Goal: Task Accomplishment & Management: Manage account settings

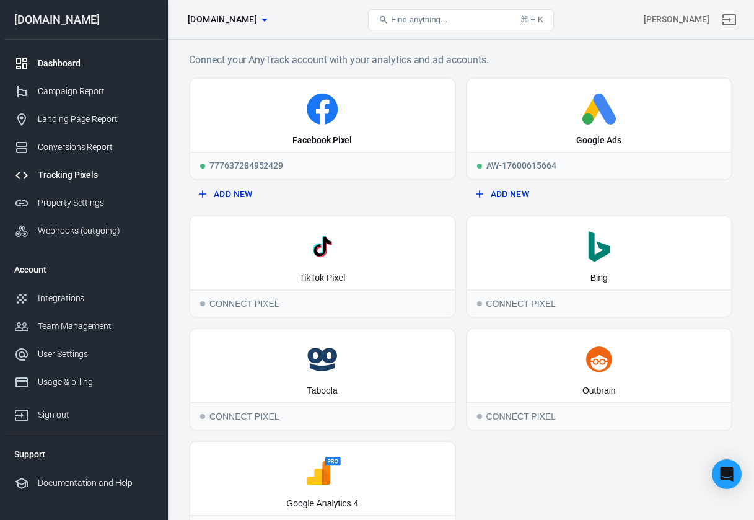
click at [92, 69] on div "Dashboard" at bounding box center [95, 63] width 115 height 13
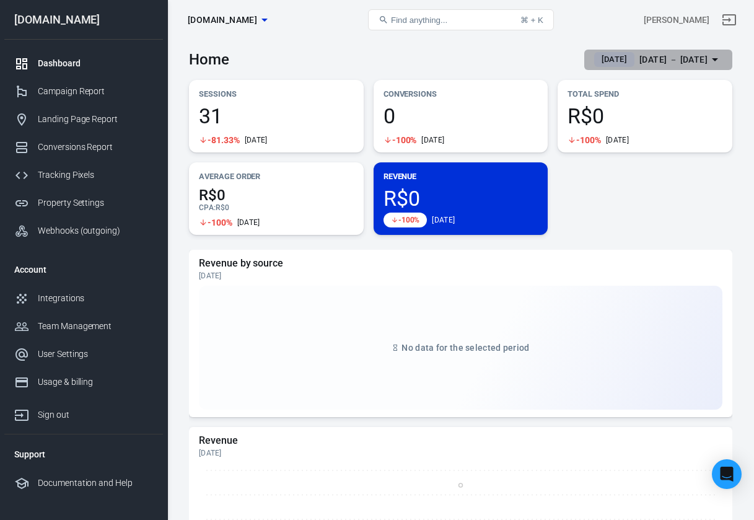
click at [698, 53] on div "[DATE] － [DATE]" at bounding box center [674, 59] width 68 height 15
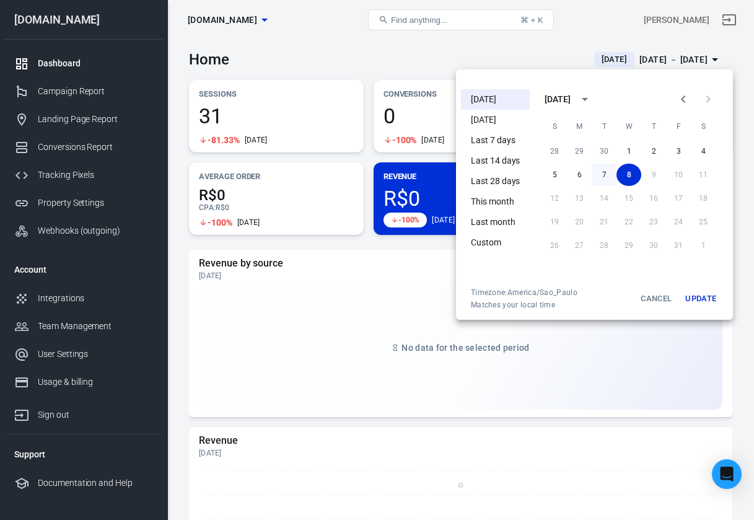
click at [605, 175] on button "7" at bounding box center [604, 175] width 25 height 22
click at [552, 43] on div at bounding box center [377, 260] width 754 height 520
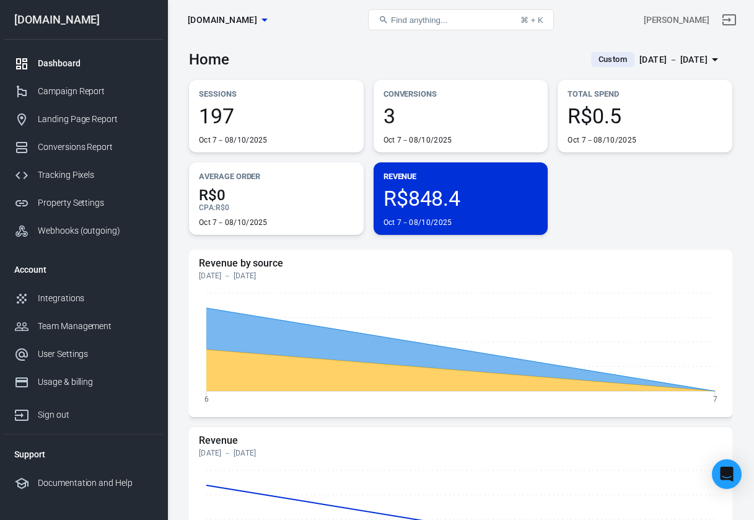
scroll to position [14, 0]
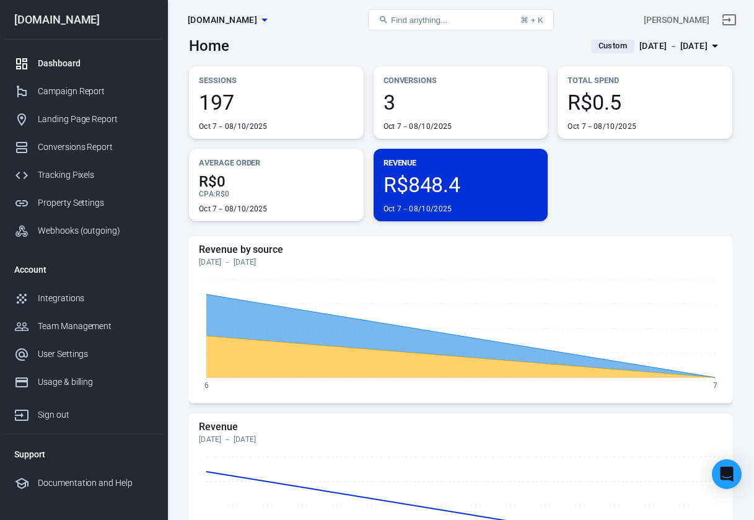
click at [425, 188] on span "R$848.4" at bounding box center [461, 184] width 155 height 21
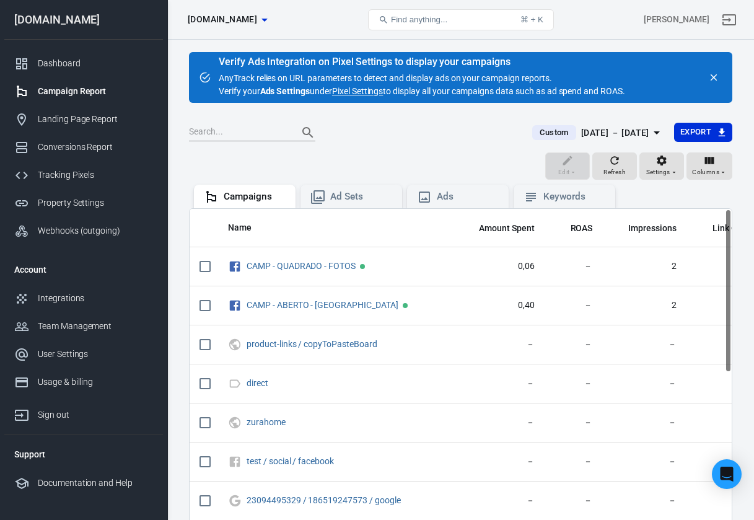
scroll to position [14, 0]
click at [72, 64] on div "Dashboard" at bounding box center [95, 63] width 115 height 13
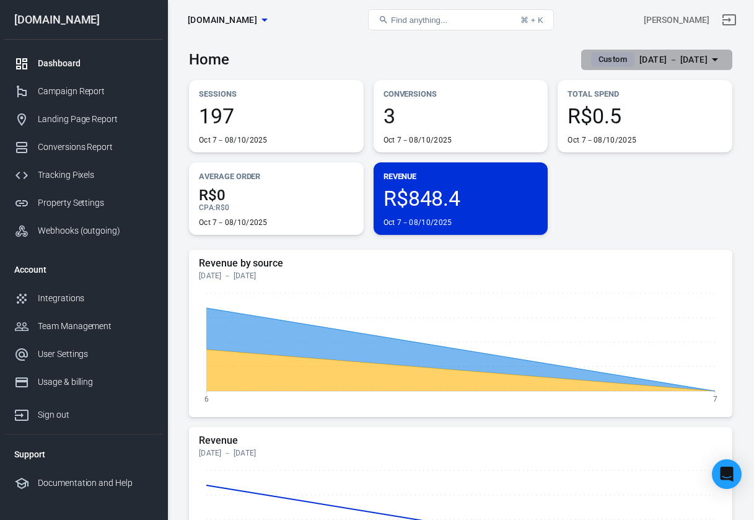
click at [668, 61] on div "Oct 7 － Oct 8, 2025" at bounding box center [674, 59] width 68 height 15
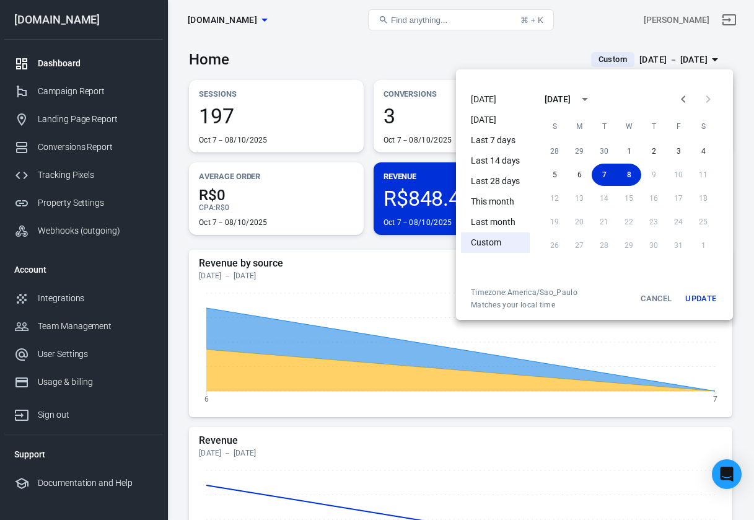
click at [480, 100] on li "[DATE]" at bounding box center [495, 99] width 69 height 20
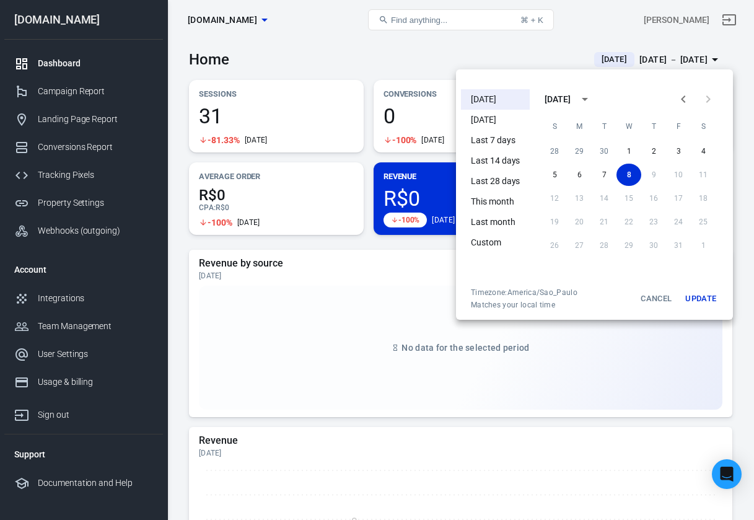
click at [426, 55] on div at bounding box center [377, 260] width 754 height 520
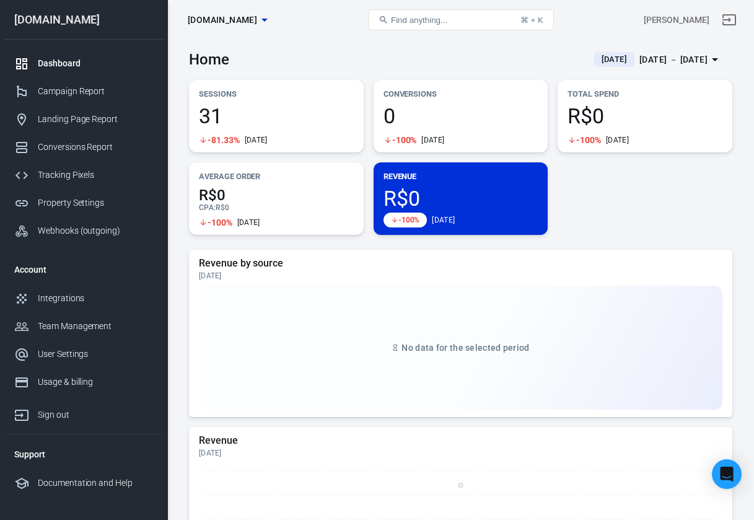
click at [439, 193] on span "R$0" at bounding box center [461, 198] width 155 height 21
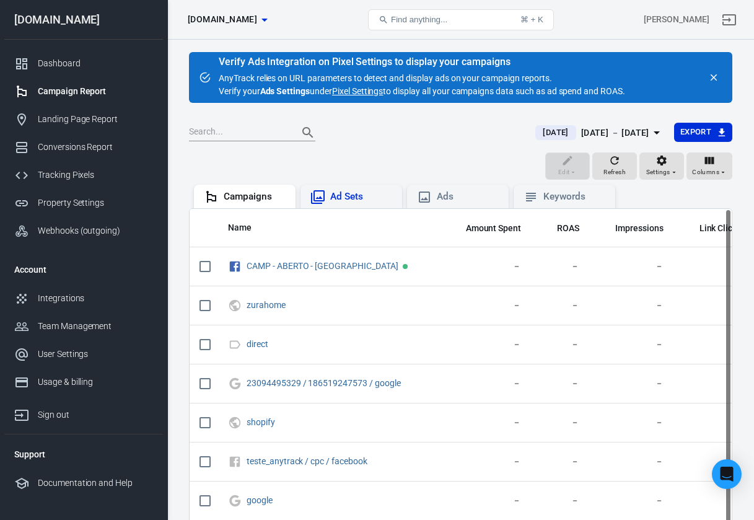
click at [345, 196] on div "Ad Sets" at bounding box center [361, 196] width 62 height 13
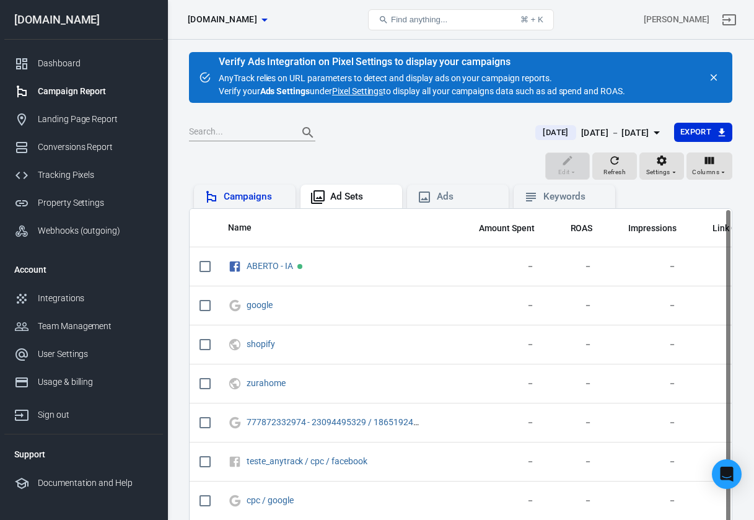
click at [258, 198] on div "Campaigns" at bounding box center [255, 196] width 62 height 13
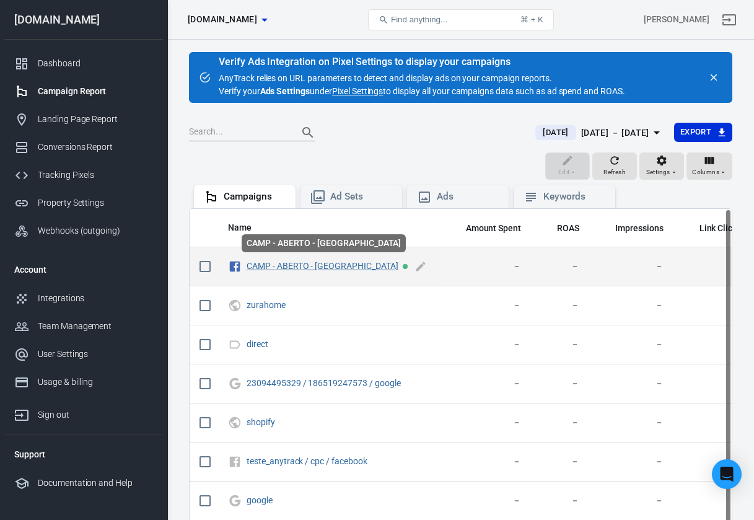
click at [263, 263] on link "CAMP - ABERTO - [GEOGRAPHIC_DATA]" at bounding box center [323, 266] width 152 height 10
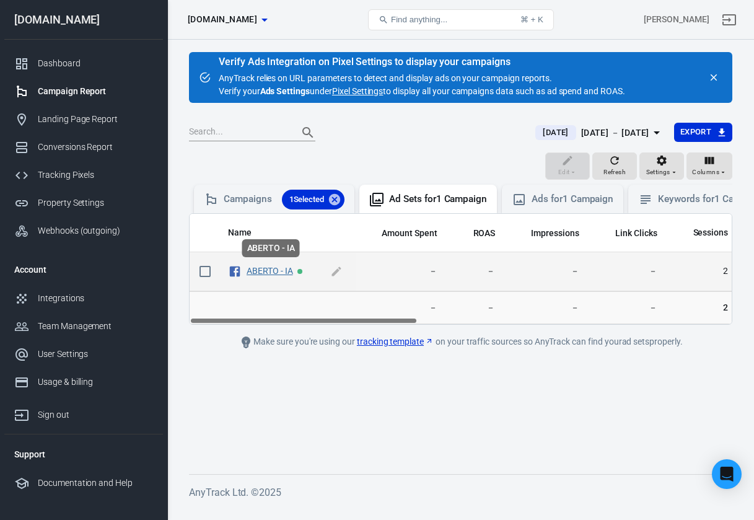
click at [283, 270] on link "ABERTO - IA" at bounding box center [270, 271] width 46 height 10
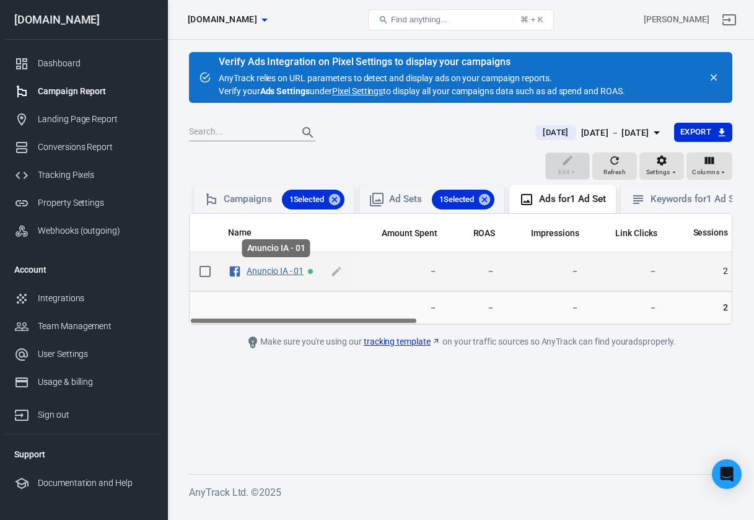
click at [286, 270] on link "Anuncio IA - 01" at bounding box center [275, 271] width 57 height 10
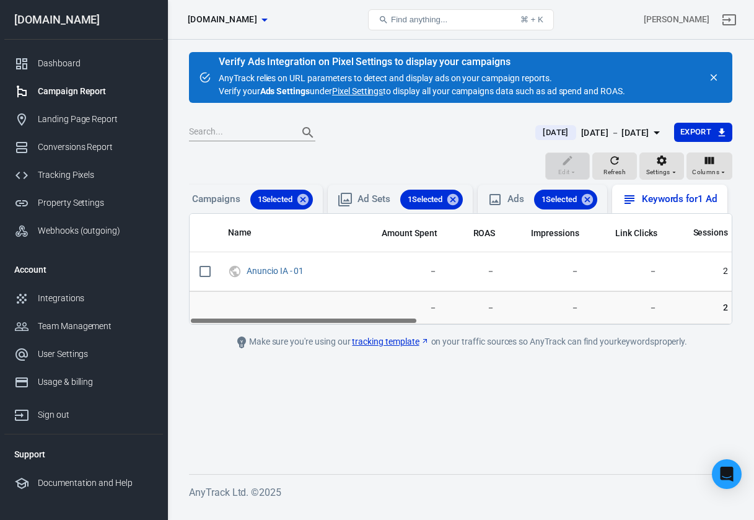
click at [668, 195] on div "Keywords for 1 Ad" at bounding box center [680, 199] width 76 height 13
click at [298, 200] on icon at bounding box center [303, 198] width 11 height 11
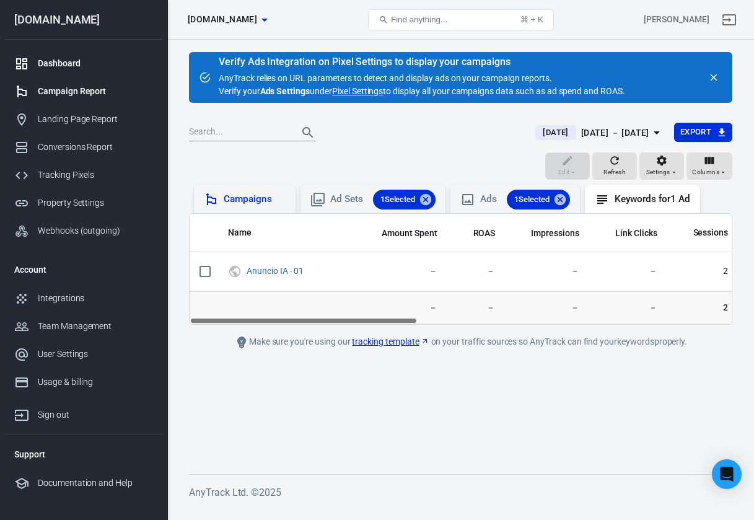
click at [84, 58] on div "Dashboard" at bounding box center [95, 63] width 115 height 13
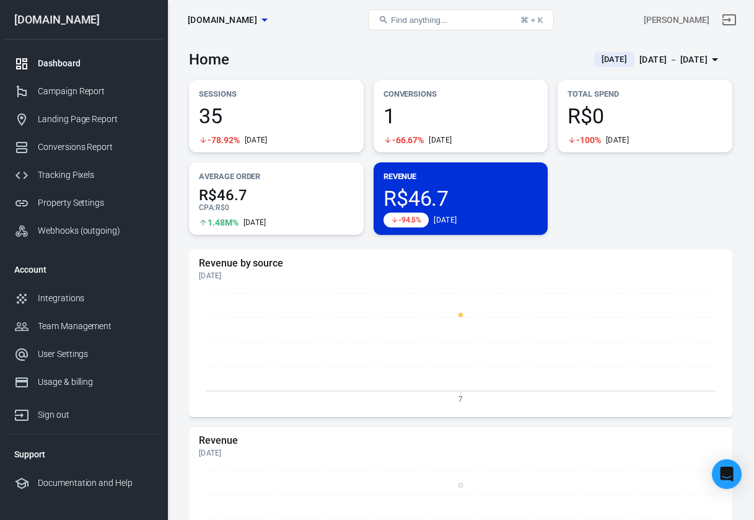
click at [335, 48] on div "Home [DATE] [DATE] － [DATE]" at bounding box center [461, 55] width 544 height 30
click at [90, 89] on div "Campaign Report" at bounding box center [95, 91] width 115 height 13
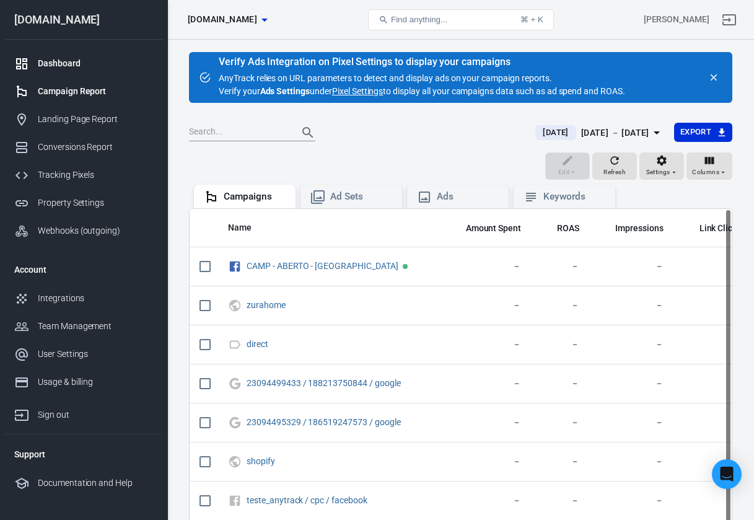
click at [60, 73] on link "Dashboard" at bounding box center [83, 64] width 159 height 28
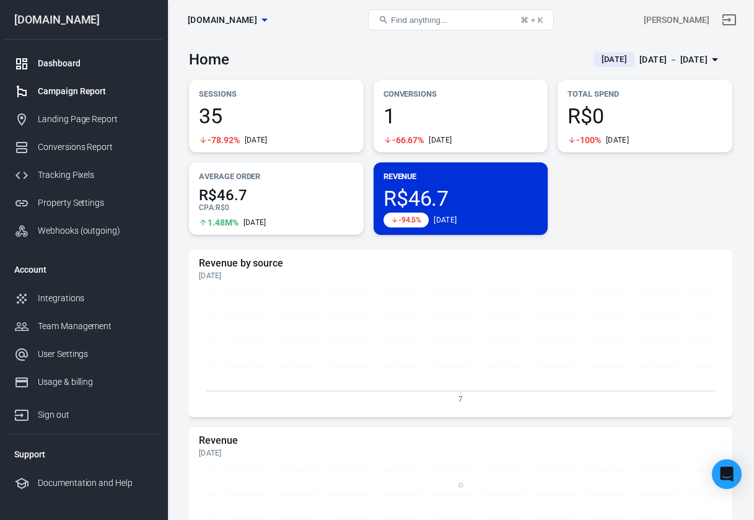
click at [77, 92] on div "Campaign Report" at bounding box center [95, 91] width 115 height 13
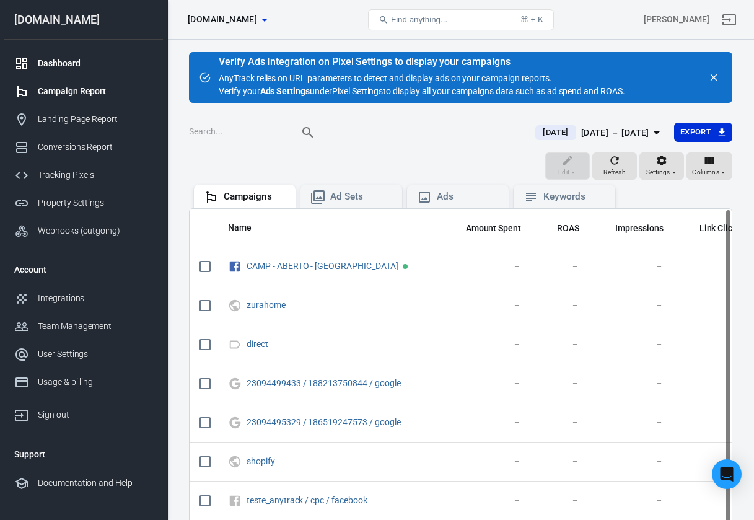
click at [79, 67] on div "Dashboard" at bounding box center [95, 63] width 115 height 13
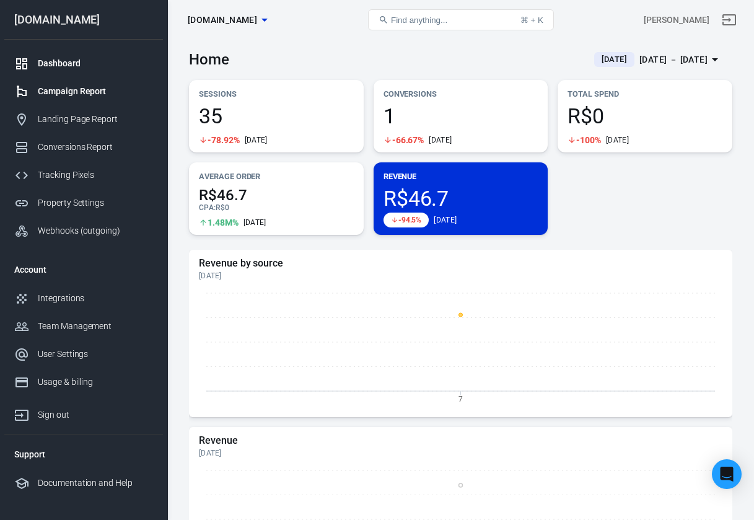
click at [81, 95] on div "Campaign Report" at bounding box center [95, 91] width 115 height 13
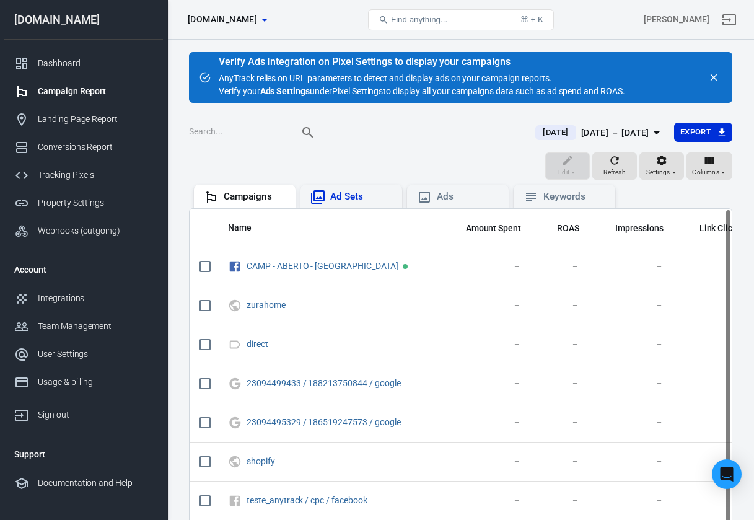
click at [347, 201] on div "Ad Sets" at bounding box center [361, 196] width 62 height 13
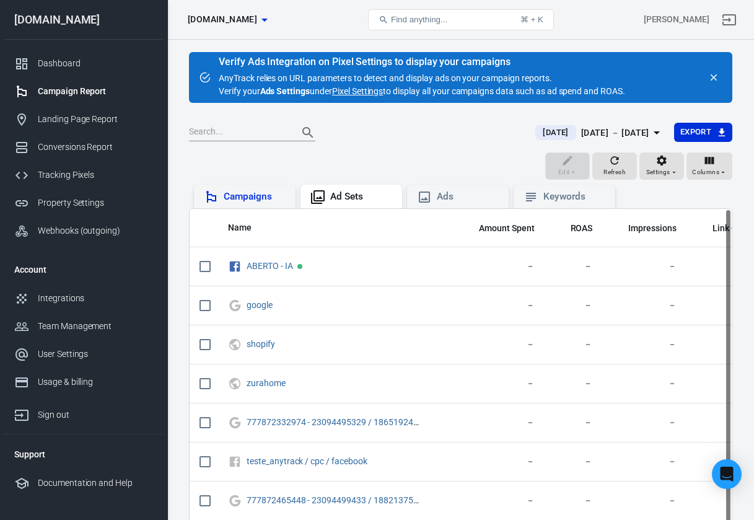
click at [268, 198] on div "Campaigns" at bounding box center [255, 196] width 62 height 13
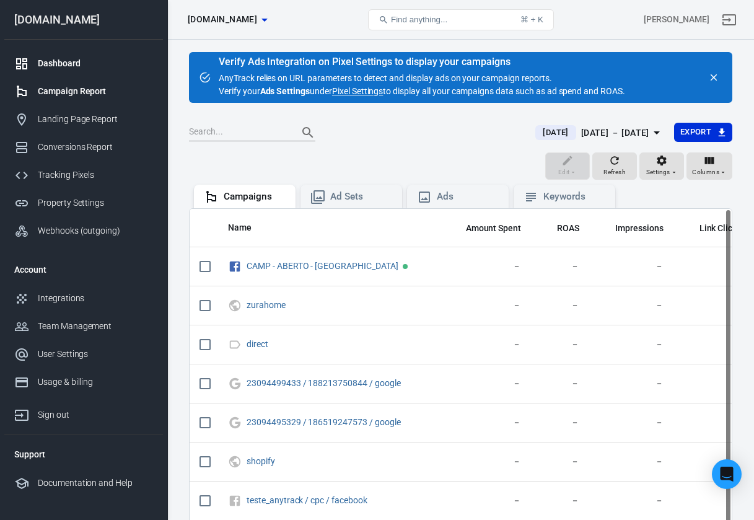
click at [99, 69] on div "Dashboard" at bounding box center [95, 63] width 115 height 13
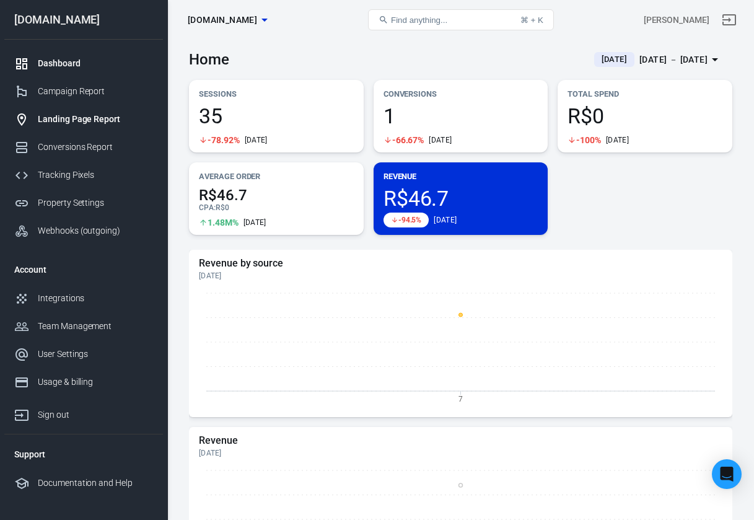
click at [113, 120] on div "Landing Page Report" at bounding box center [95, 119] width 115 height 13
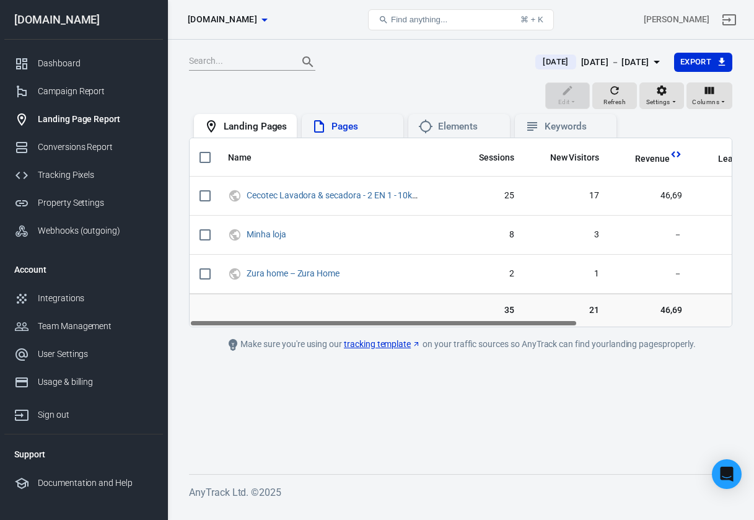
click at [353, 131] on div "Pages" at bounding box center [363, 126] width 62 height 13
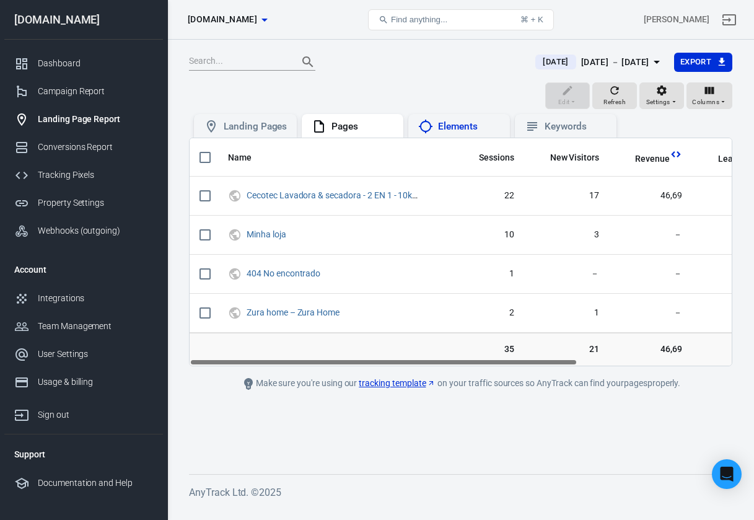
click at [444, 128] on div "Elements" at bounding box center [469, 126] width 62 height 13
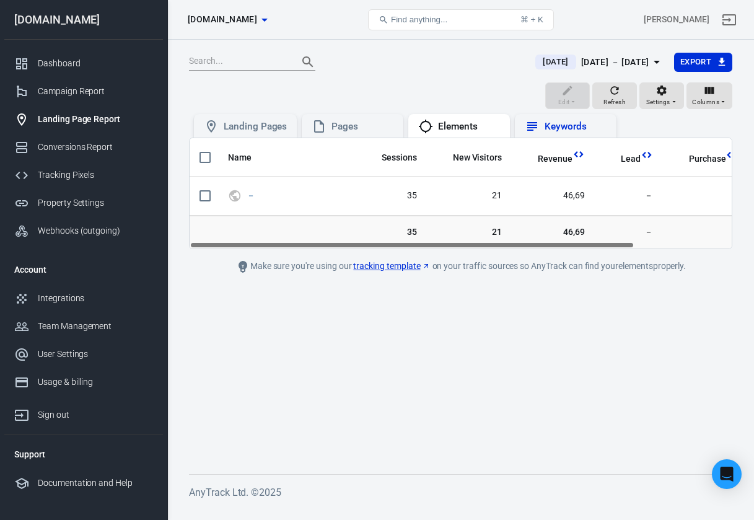
click at [542, 130] on div "Keywords" at bounding box center [566, 126] width 82 height 15
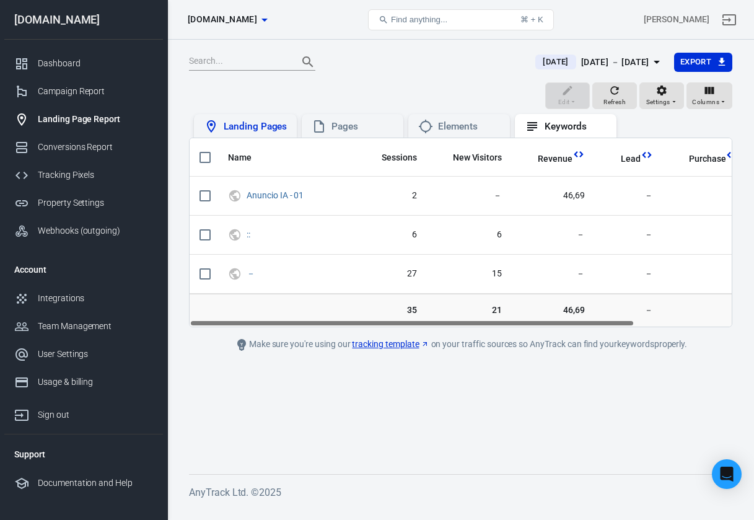
click at [216, 126] on icon at bounding box center [211, 126] width 15 height 15
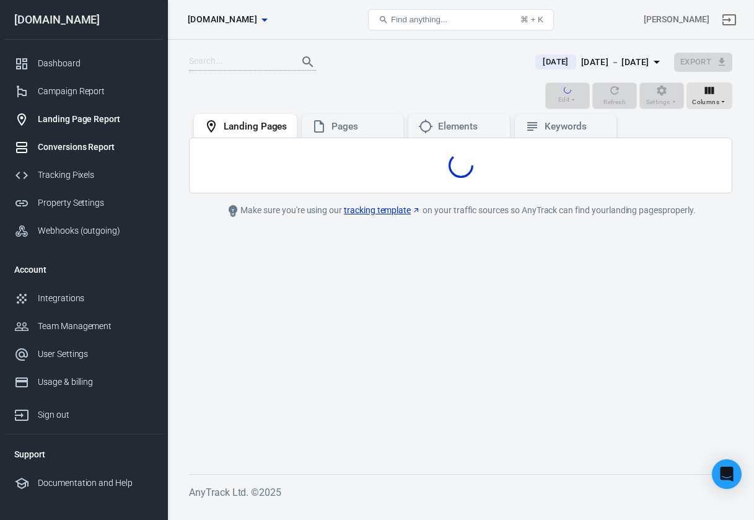
click at [92, 151] on div "Conversions Report" at bounding box center [95, 147] width 115 height 13
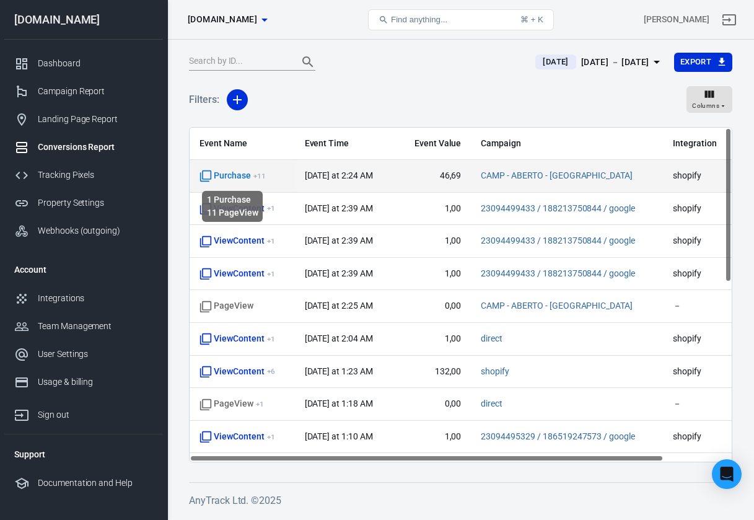
click at [256, 175] on sup "+ 11" at bounding box center [260, 176] width 12 height 9
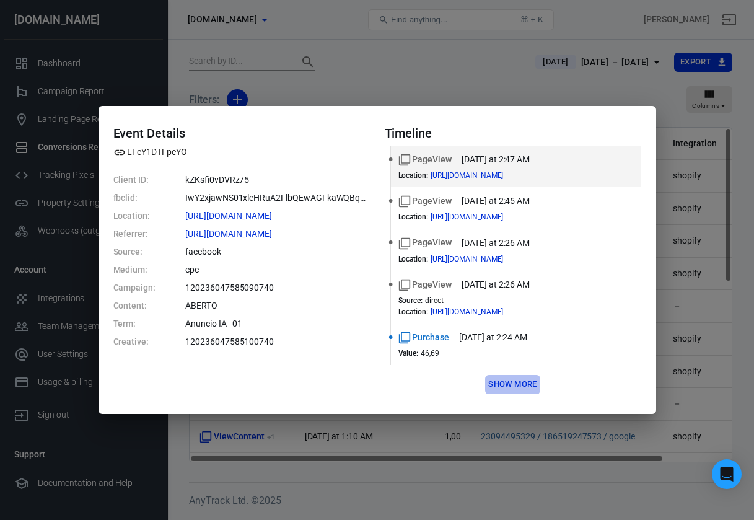
click at [518, 381] on button "Show more" at bounding box center [512, 384] width 55 height 19
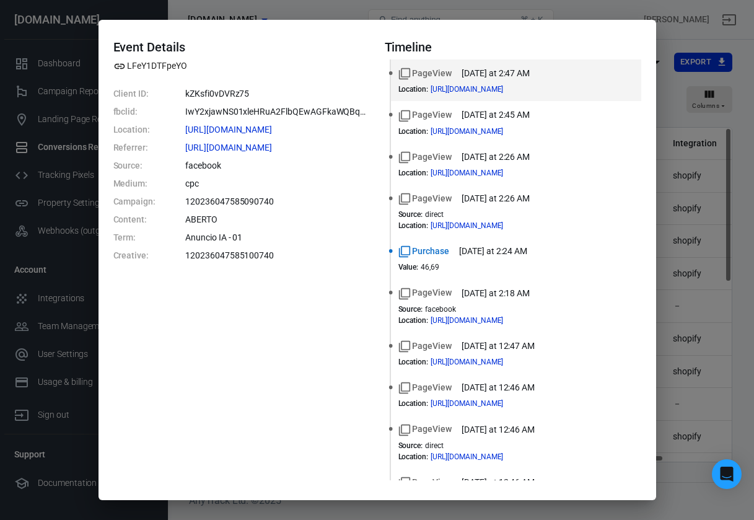
click at [666, 191] on div "Event Details LFeY1DTFpeYO Client ID: kZKsfi0vDVRz75 fbclid: IwY2xjawNS01xleHRu…" at bounding box center [377, 260] width 754 height 520
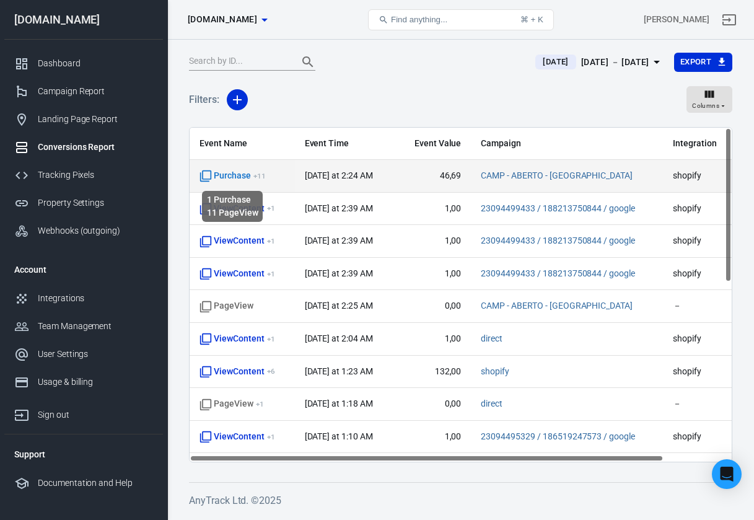
click at [236, 170] on span "Purchase + 11" at bounding box center [233, 176] width 66 height 12
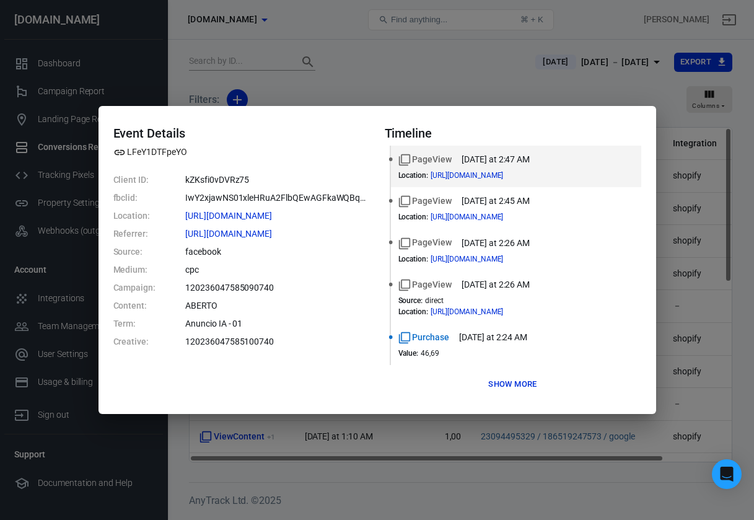
click at [508, 387] on button "Show more" at bounding box center [512, 384] width 55 height 19
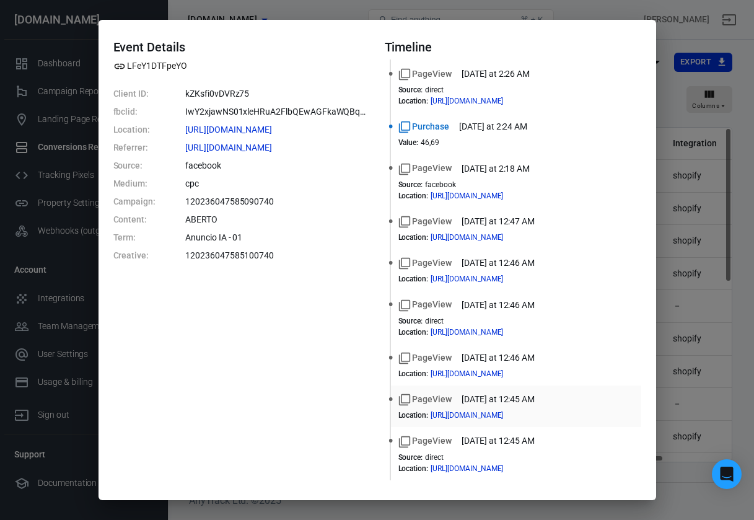
scroll to position [125, 0]
click at [675, 115] on div "Event Details LFeY1DTFpeYO Client ID: kZKsfi0vDVRz75 fbclid: IwY2xjawNS01xleHRu…" at bounding box center [377, 260] width 754 height 520
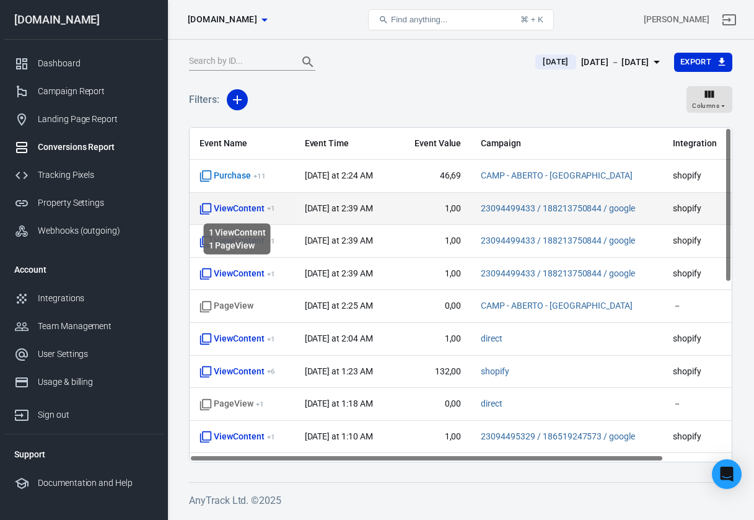
click at [246, 205] on span "ViewContent + 1" at bounding box center [237, 209] width 75 height 12
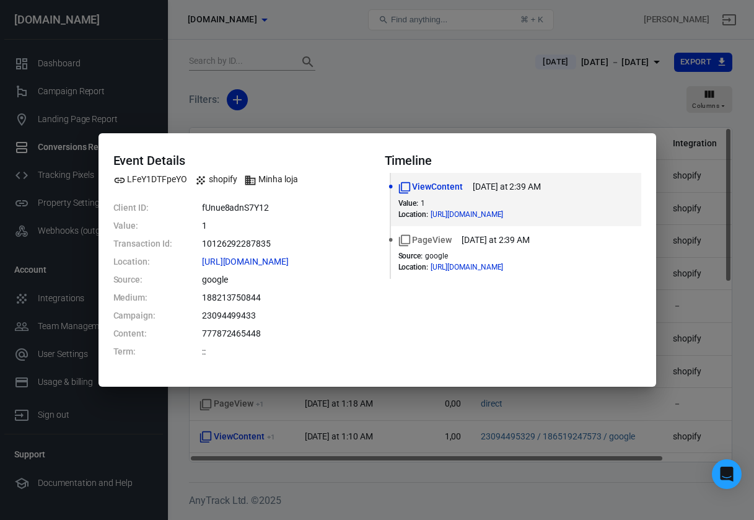
click at [430, 121] on div "Event Details LFeY1DTFpeYO shopify Minha loja Client ID: fUnue8adnS7Y12 Value: …" at bounding box center [377, 260] width 754 height 520
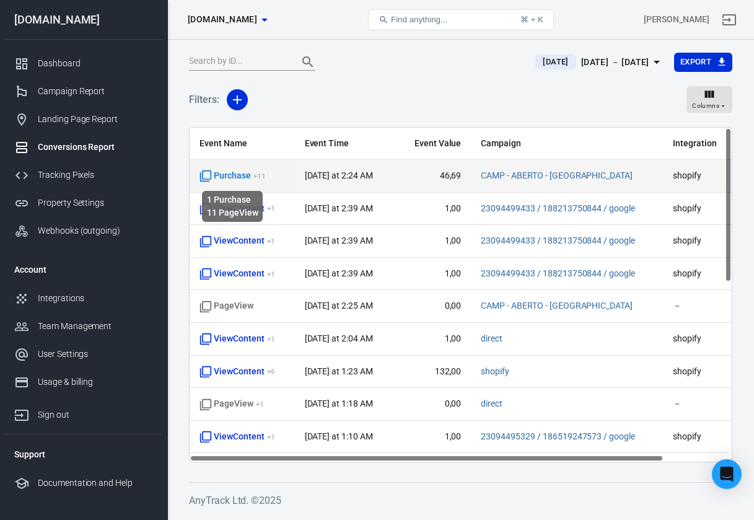
click at [240, 172] on span "Purchase + 11" at bounding box center [233, 176] width 66 height 12
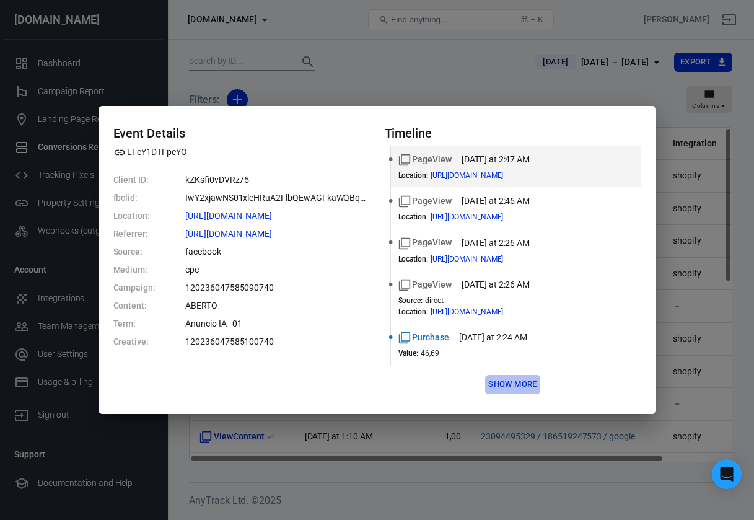
click at [524, 388] on button "Show more" at bounding box center [512, 384] width 55 height 19
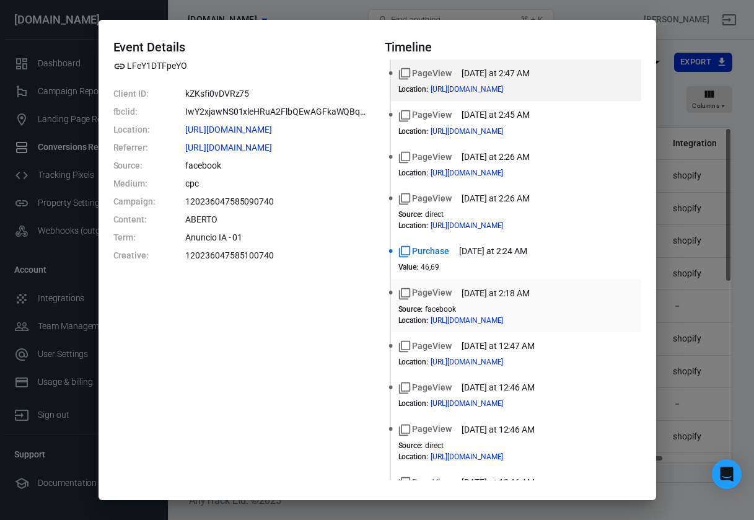
scroll to position [15, 0]
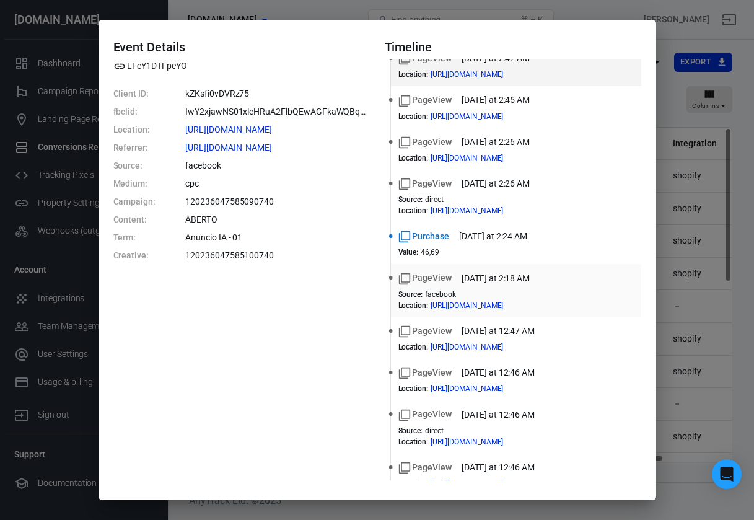
click at [501, 312] on li "PageView today at 2:18 AM Source : facebook Location : https://www.zurahome.es/…" at bounding box center [516, 290] width 250 height 53
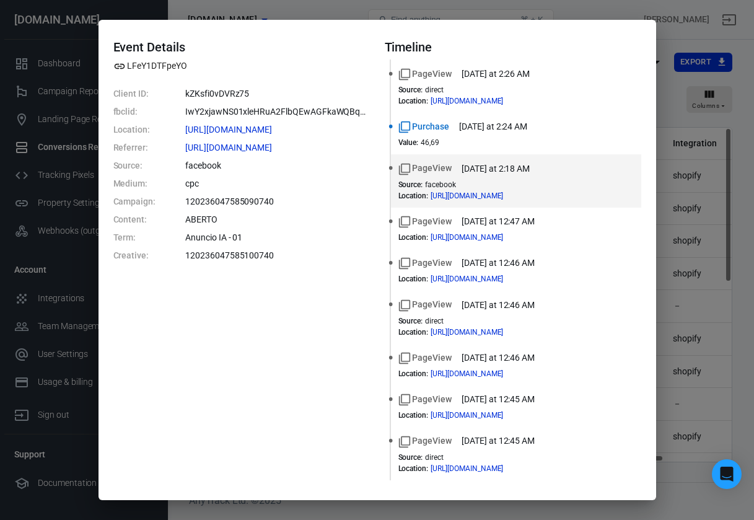
scroll to position [125, 0]
click at [675, 283] on div "Event Details LFeY1DTFpeYO Client ID: kZKsfi0vDVRz75 fbclid: IwY2xjawNS01xleHRu…" at bounding box center [377, 260] width 754 height 520
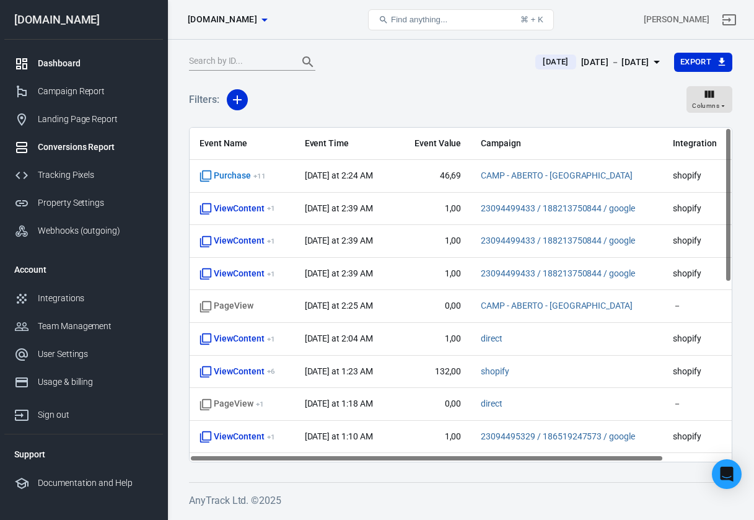
click at [99, 60] on div "Dashboard" at bounding box center [95, 63] width 115 height 13
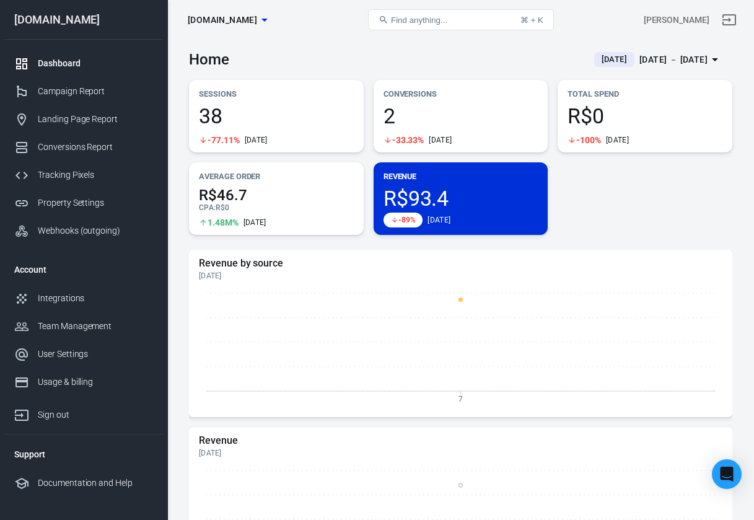
click at [438, 197] on span "R$93.4" at bounding box center [461, 198] width 155 height 21
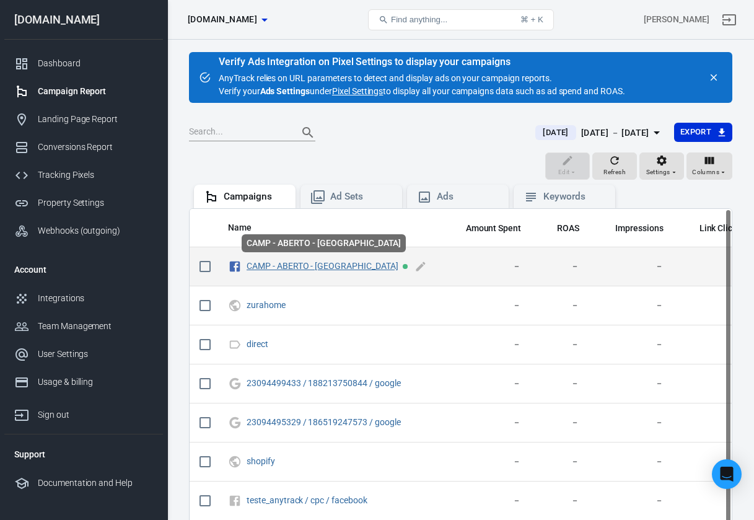
click at [278, 267] on link "CAMP - ABERTO - [GEOGRAPHIC_DATA]" at bounding box center [323, 266] width 152 height 10
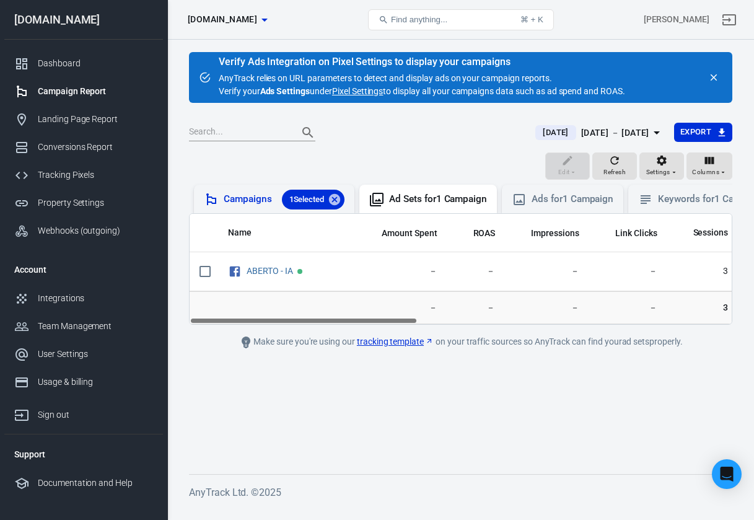
click at [260, 198] on div "Campaigns 1 Selected" at bounding box center [284, 200] width 121 height 20
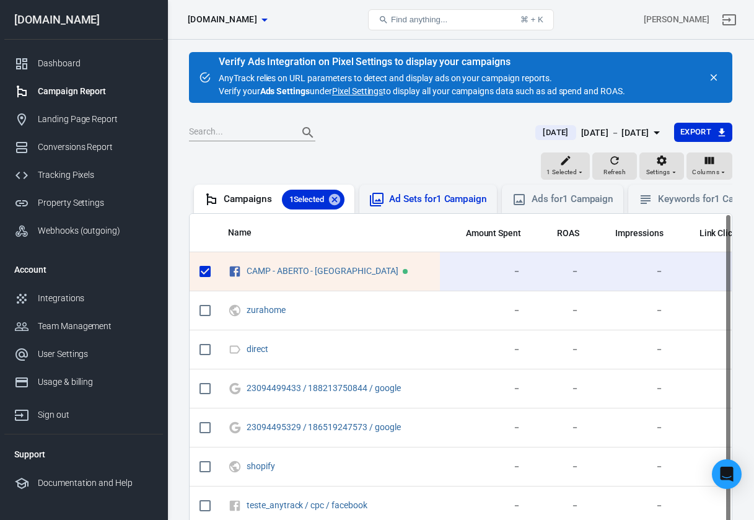
click at [420, 195] on div "Ad Sets for 1 Campaign" at bounding box center [438, 199] width 98 height 13
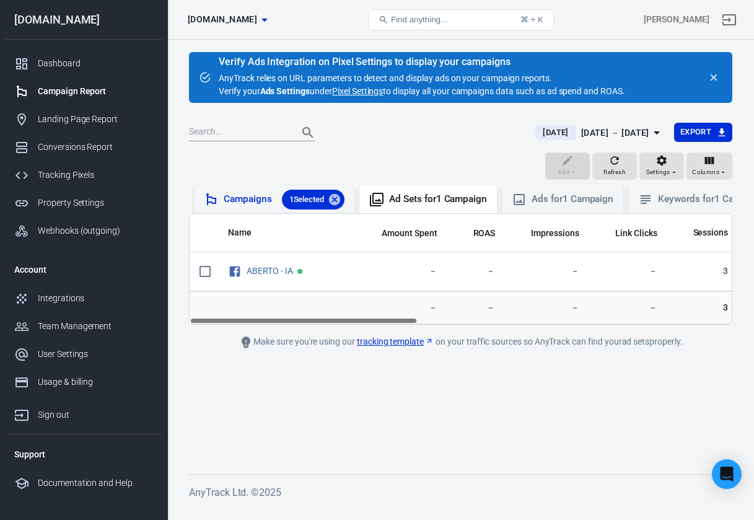
click at [241, 203] on div "Campaigns 1 Selected" at bounding box center [284, 200] width 121 height 20
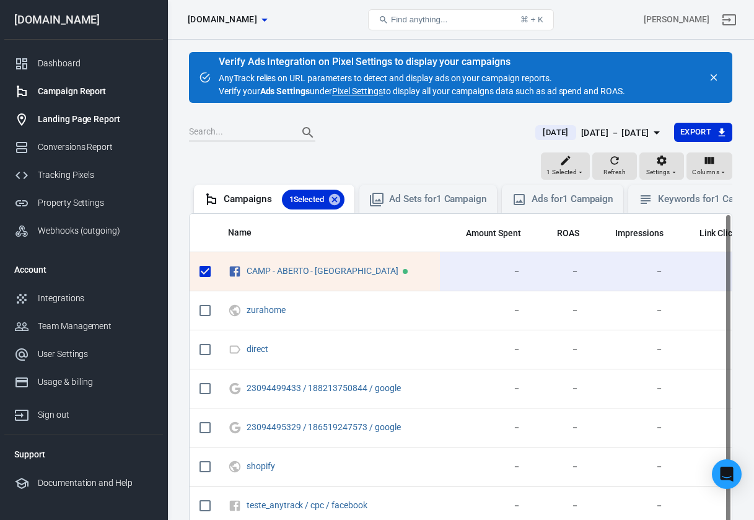
click at [71, 120] on div "Landing Page Report" at bounding box center [95, 119] width 115 height 13
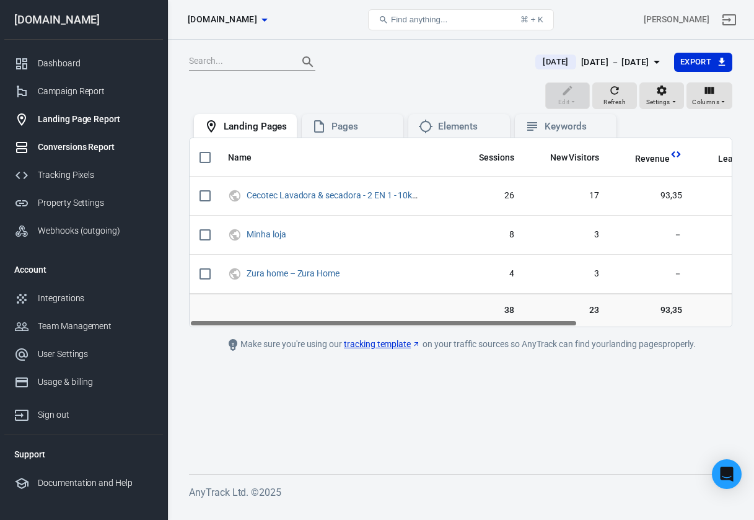
click at [89, 151] on div "Conversions Report" at bounding box center [95, 147] width 115 height 13
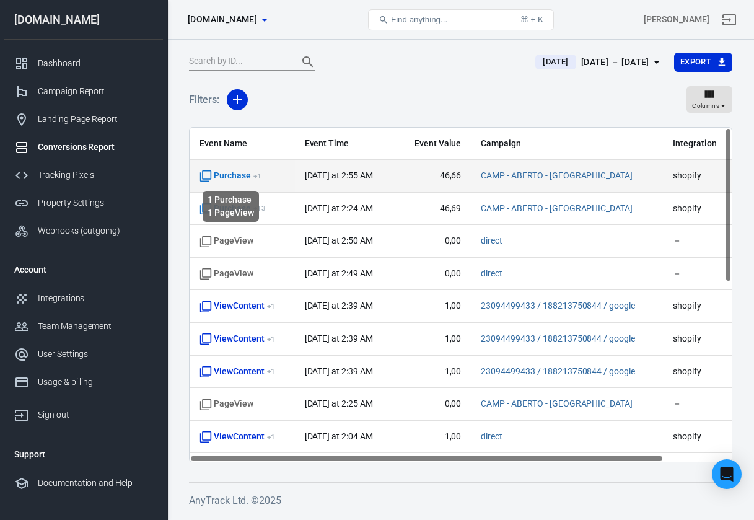
click at [231, 178] on span "Purchase + 1" at bounding box center [231, 176] width 62 height 12
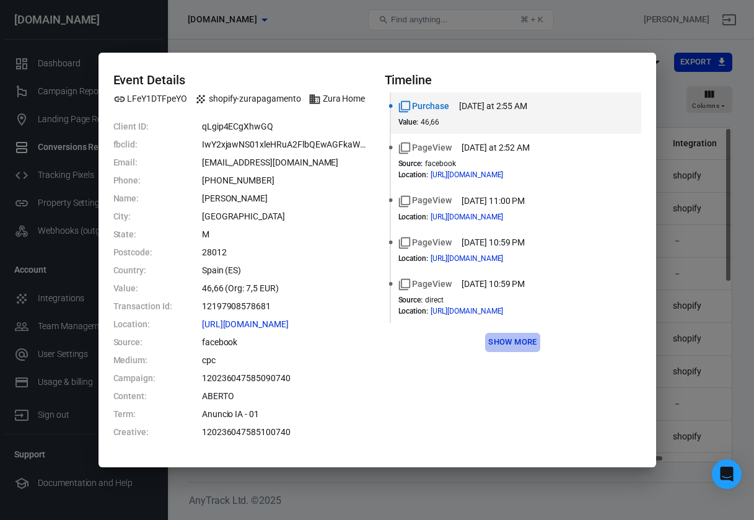
click at [504, 339] on button "Show more" at bounding box center [512, 342] width 55 height 19
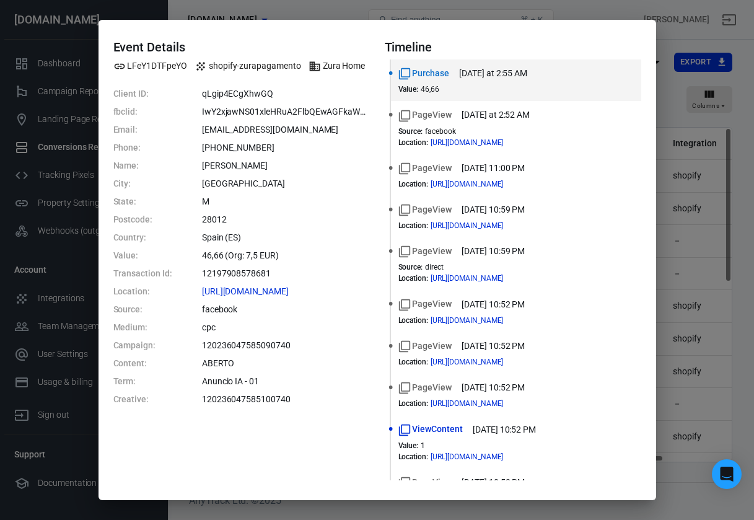
click at [261, 66] on span "shopify-zurapagamento" at bounding box center [248, 66] width 107 height 13
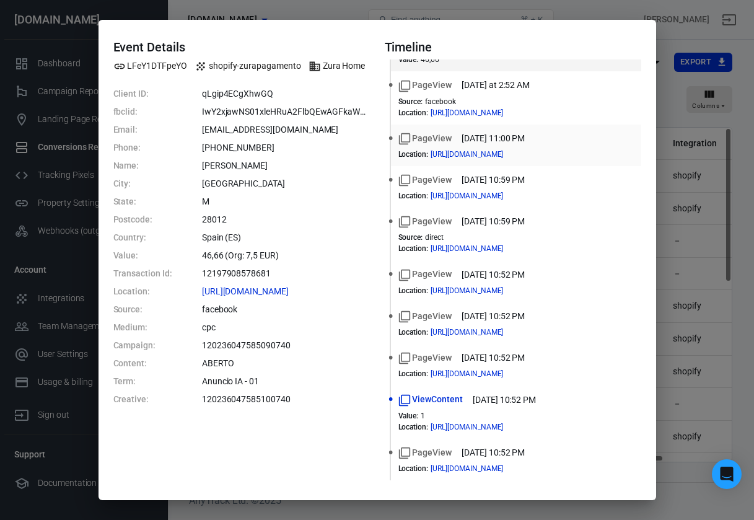
scroll to position [30, 0]
click at [692, 201] on div "Event Details LFeY1DTFpeYO shopify-zurapagamento Zura Home Client ID: qLgip4ECg…" at bounding box center [377, 260] width 754 height 520
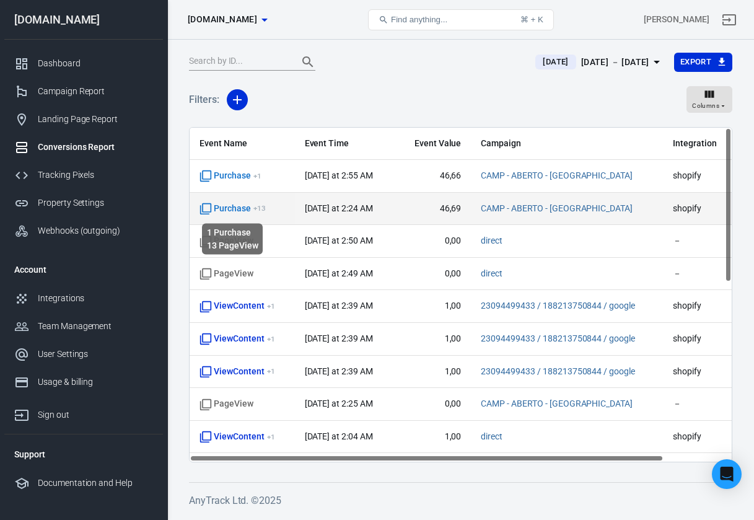
click at [240, 211] on span "Purchase + 13" at bounding box center [233, 209] width 66 height 12
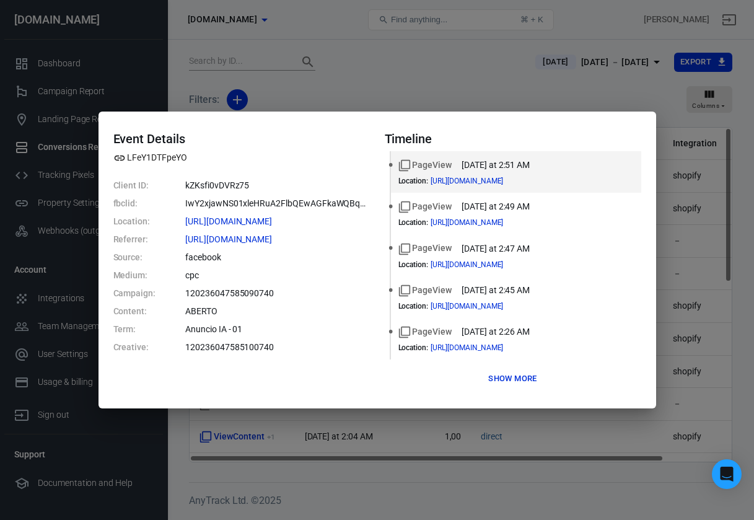
click at [493, 433] on div "Event Details LFeY1DTFpeYO Client ID: kZKsfi0vDVRz75 fbclid: IwY2xjawNS01xleHRu…" at bounding box center [377, 260] width 754 height 520
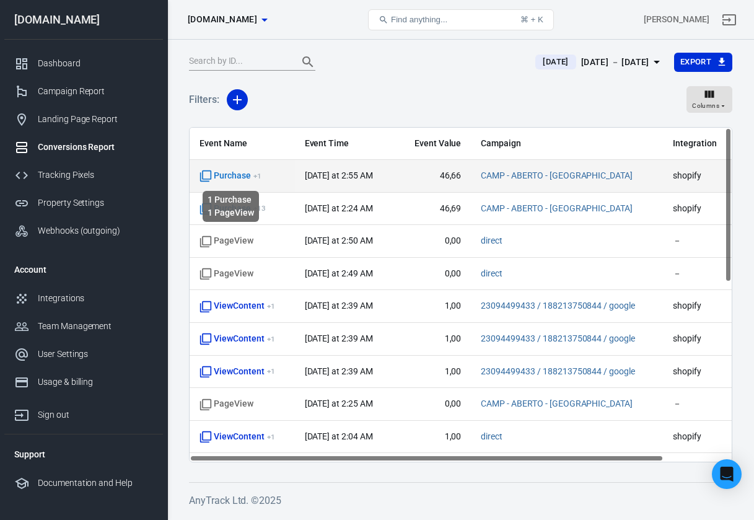
click at [240, 175] on span "Purchase + 1" at bounding box center [231, 176] width 62 height 12
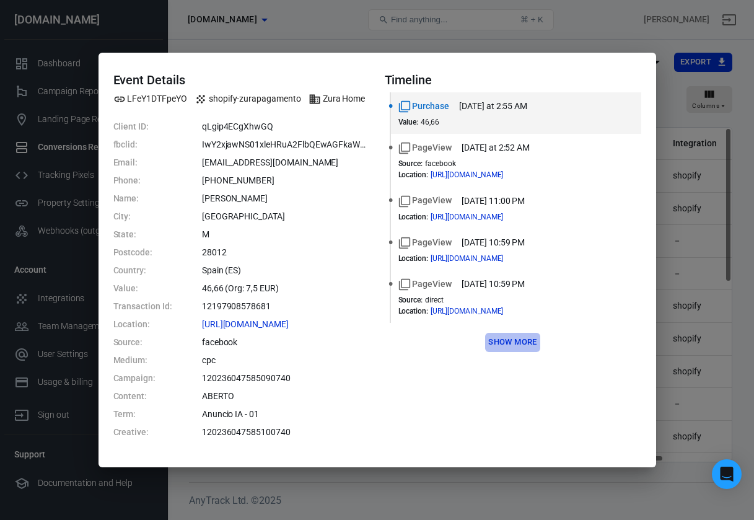
click at [524, 348] on button "Show more" at bounding box center [512, 342] width 55 height 19
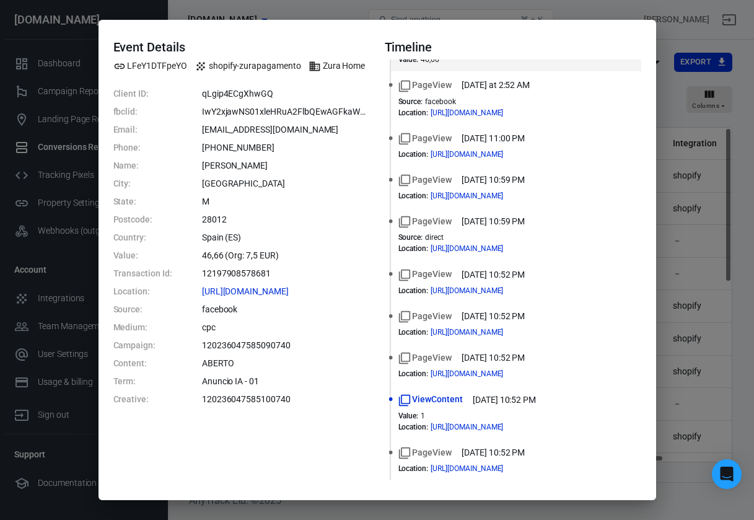
click at [602, 3] on div "Event Details LFeY1DTFpeYO shopify-zurapagamento Zura Home Client ID: qLgip4ECg…" at bounding box center [377, 260] width 754 height 520
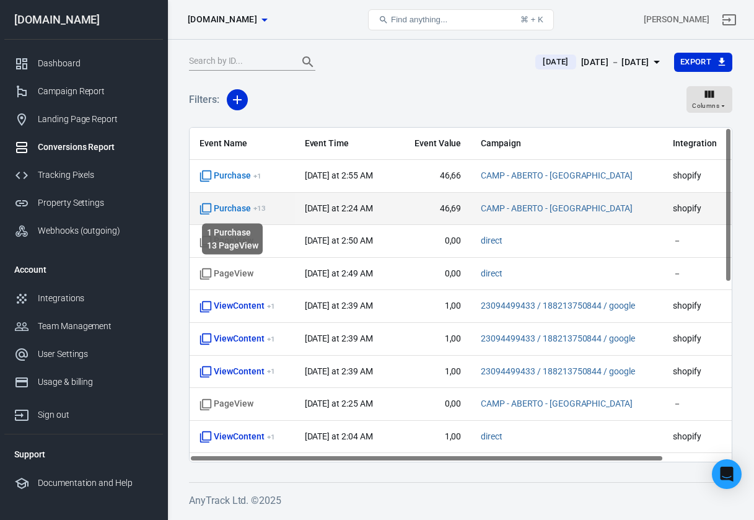
click at [234, 206] on span "Purchase + 13" at bounding box center [233, 209] width 66 height 12
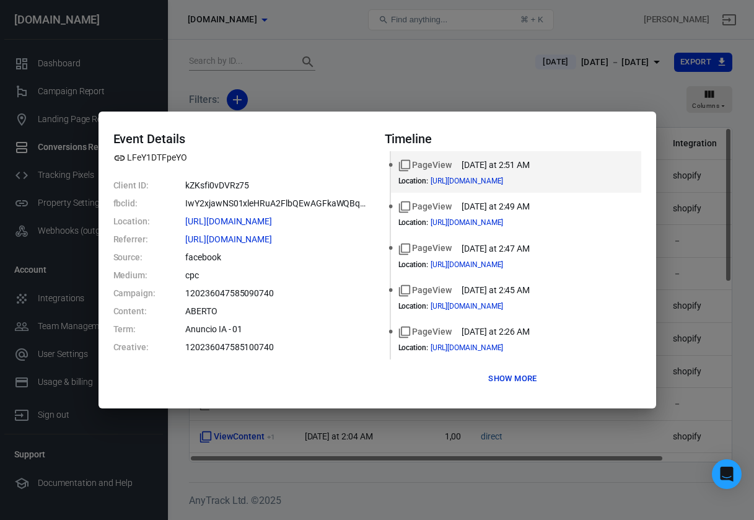
click at [519, 380] on button "Show more" at bounding box center [512, 378] width 55 height 19
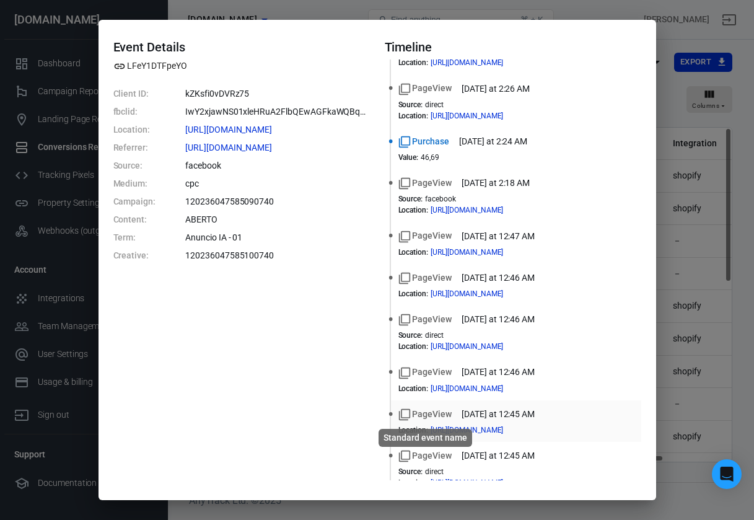
scroll to position [194, 0]
click at [718, 180] on div "Event Details LFeY1DTFpeYO Client ID: kZKsfi0vDVRz75 fbclid: IwY2xjawNS01xleHRu…" at bounding box center [377, 260] width 754 height 520
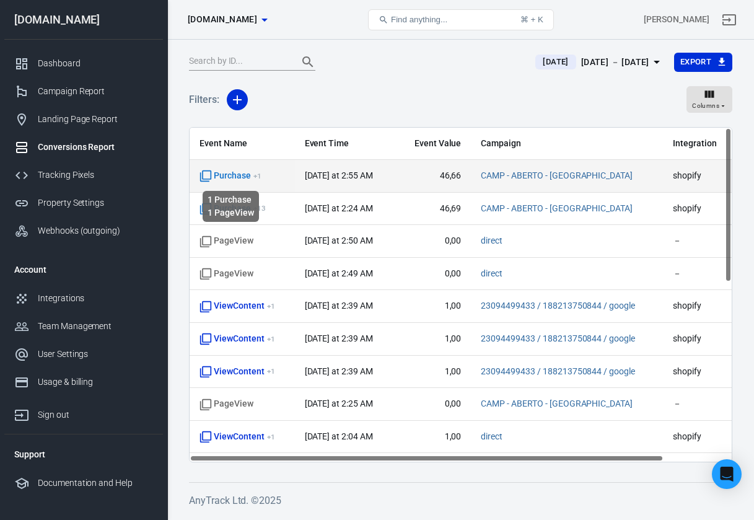
click at [221, 179] on span "Purchase + 1" at bounding box center [231, 176] width 62 height 12
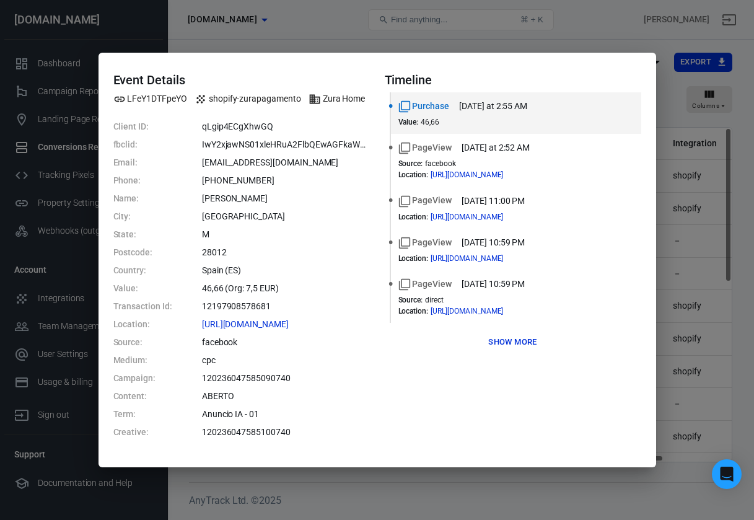
click at [508, 342] on button "Show more" at bounding box center [512, 342] width 55 height 19
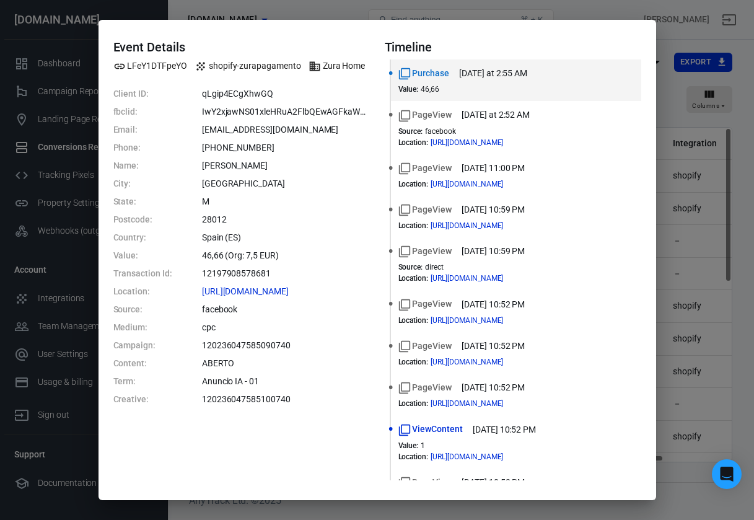
click at [694, 234] on div "Event Details LFeY1DTFpeYO shopify-zurapagamento Zura Home Client ID: qLgip4ECg…" at bounding box center [377, 260] width 754 height 520
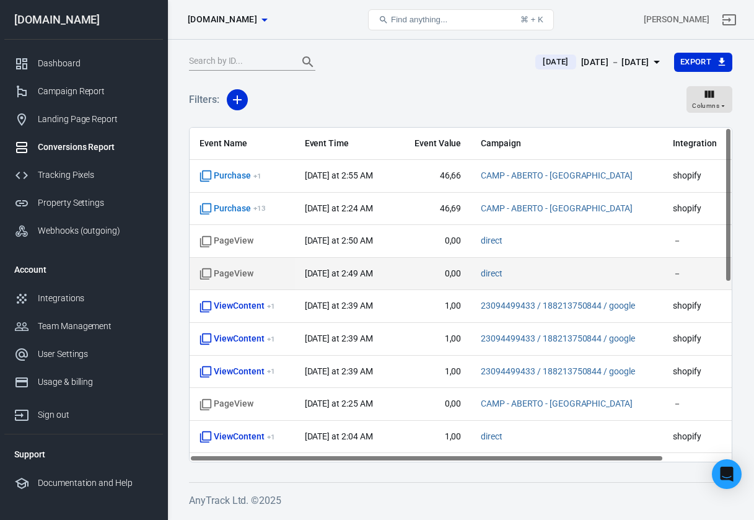
scroll to position [0, 0]
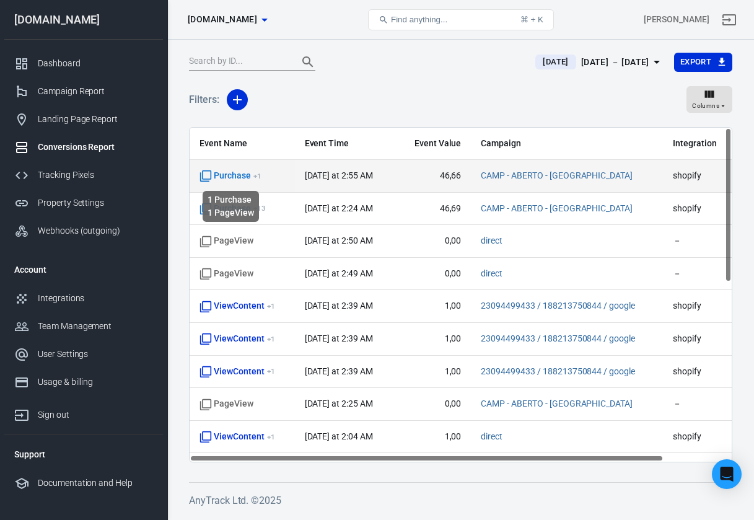
click at [236, 175] on span "Purchase + 1" at bounding box center [231, 176] width 62 height 12
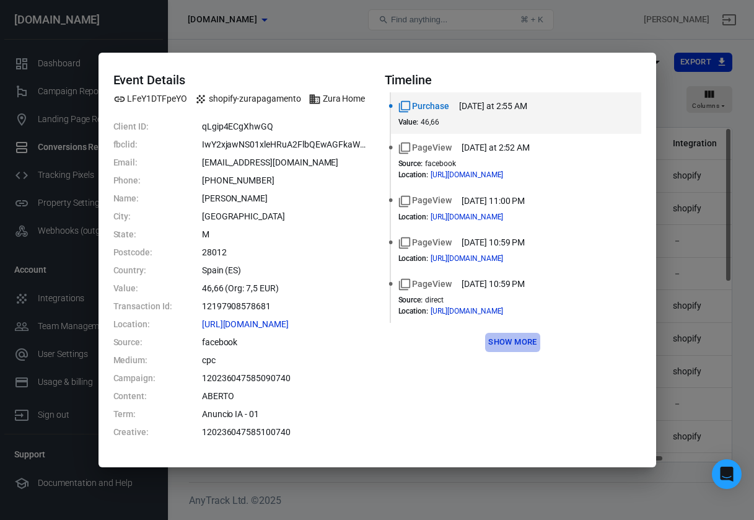
click at [493, 346] on button "Show more" at bounding box center [512, 342] width 55 height 19
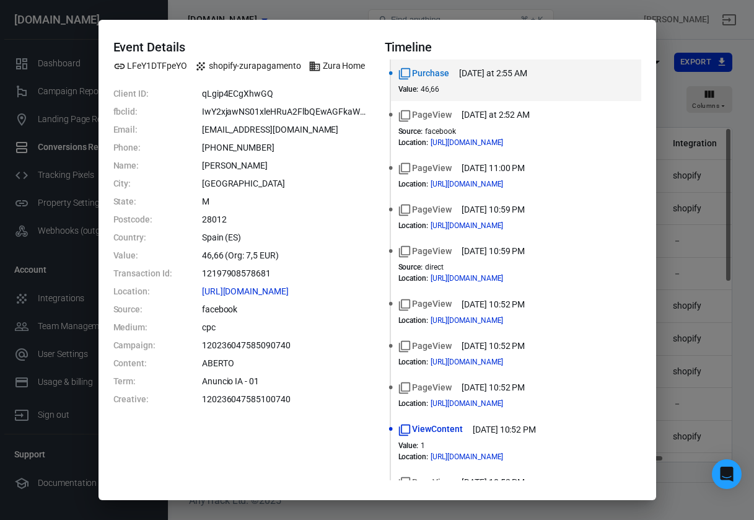
click at [133, 7] on div "Event Details LFeY1DTFpeYO shopify-zurapagamento Zura Home Client ID: qLgip4ECg…" at bounding box center [377, 260] width 754 height 520
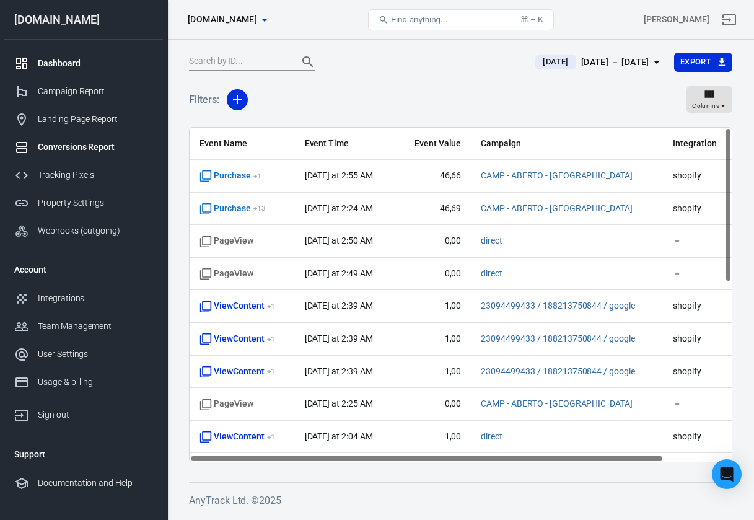
click at [136, 55] on link "Dashboard" at bounding box center [83, 64] width 159 height 28
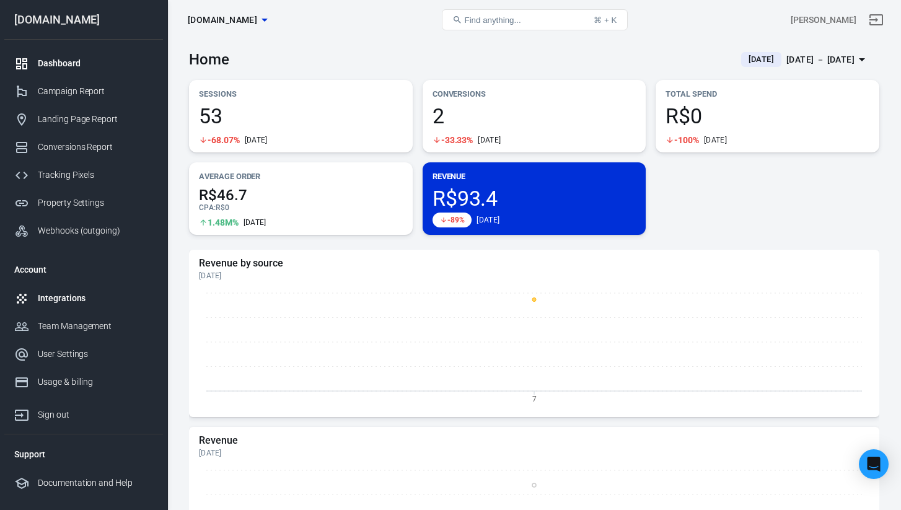
click at [86, 299] on div "Integrations" at bounding box center [95, 298] width 115 height 13
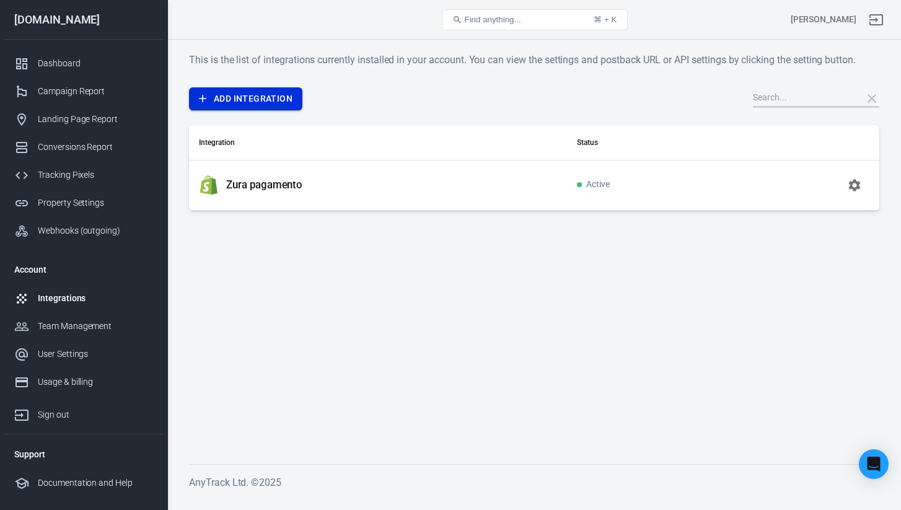
click at [227, 94] on link "Add Integration" at bounding box center [245, 98] width 113 height 23
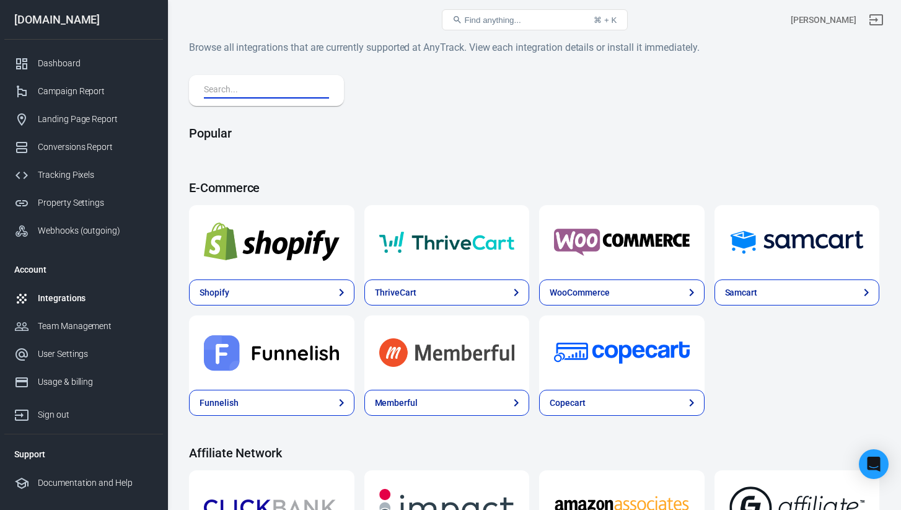
click at [289, 92] on input "text" at bounding box center [264, 90] width 120 height 16
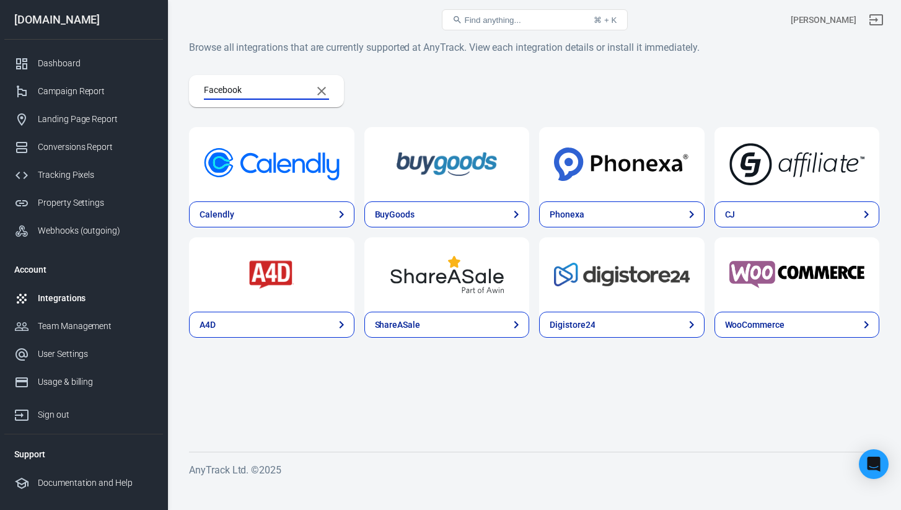
type input "Facebook"
click at [325, 93] on icon "Clear Search" at bounding box center [321, 91] width 15 height 15
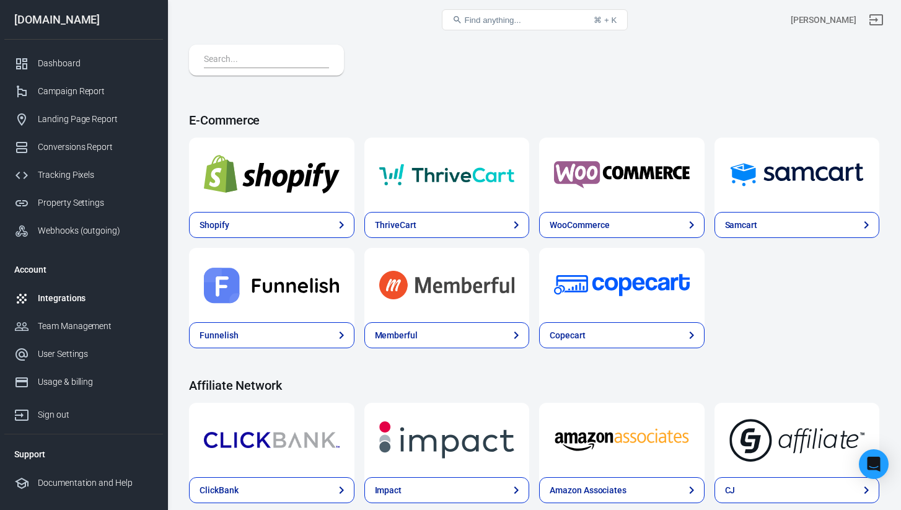
scroll to position [67, 0]
click at [104, 324] on div "Team Management" at bounding box center [95, 326] width 115 height 13
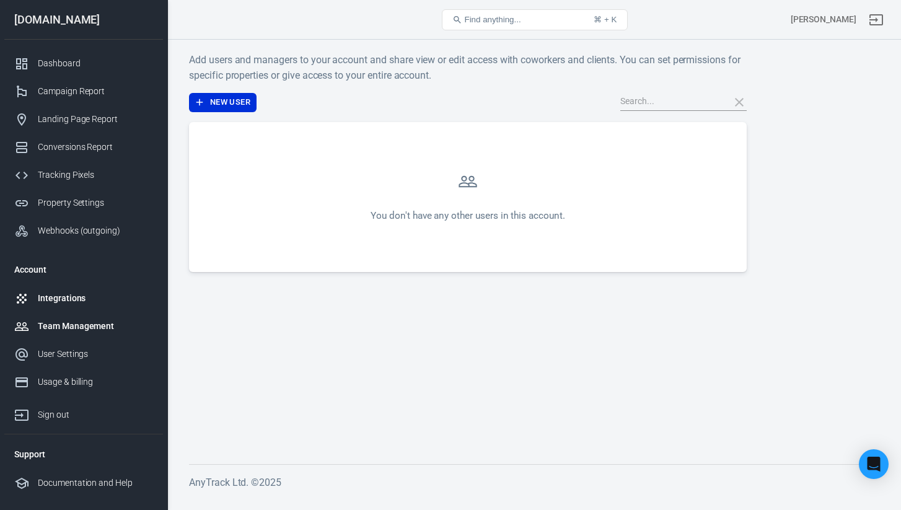
click at [86, 307] on link "Integrations" at bounding box center [83, 298] width 159 height 28
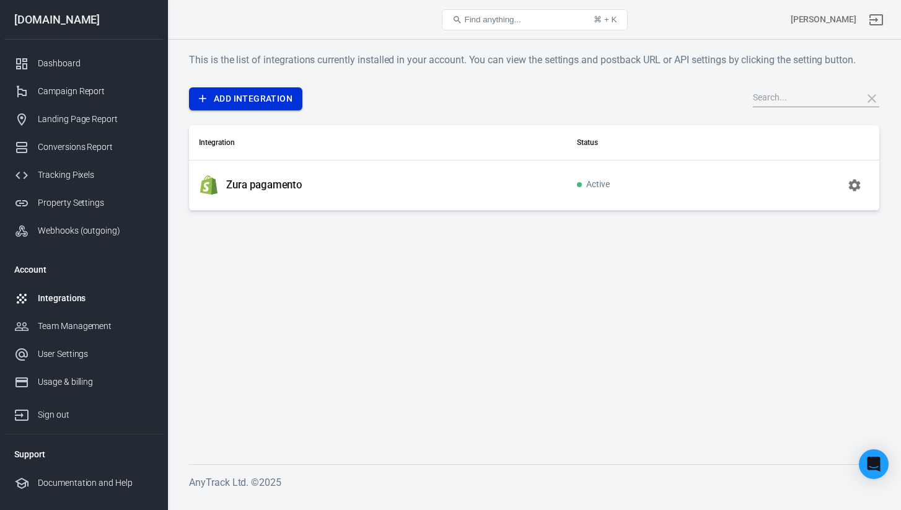
click at [251, 102] on link "Add Integration" at bounding box center [245, 98] width 113 height 23
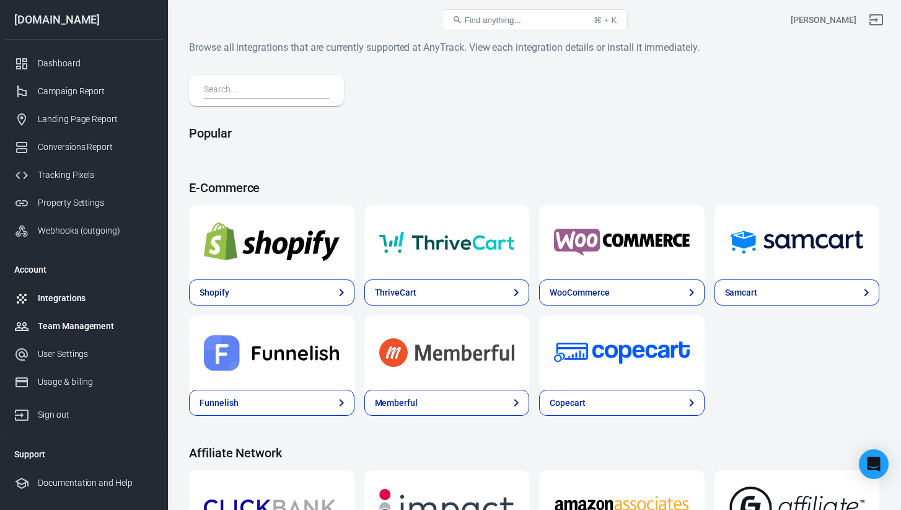
click at [58, 325] on div "Team Management" at bounding box center [95, 326] width 115 height 13
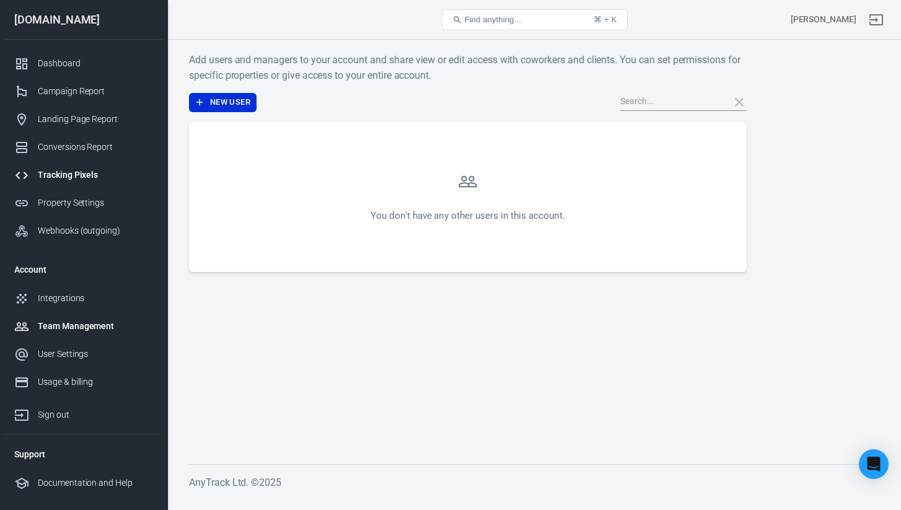
click at [69, 181] on div "Tracking Pixels" at bounding box center [95, 175] width 115 height 13
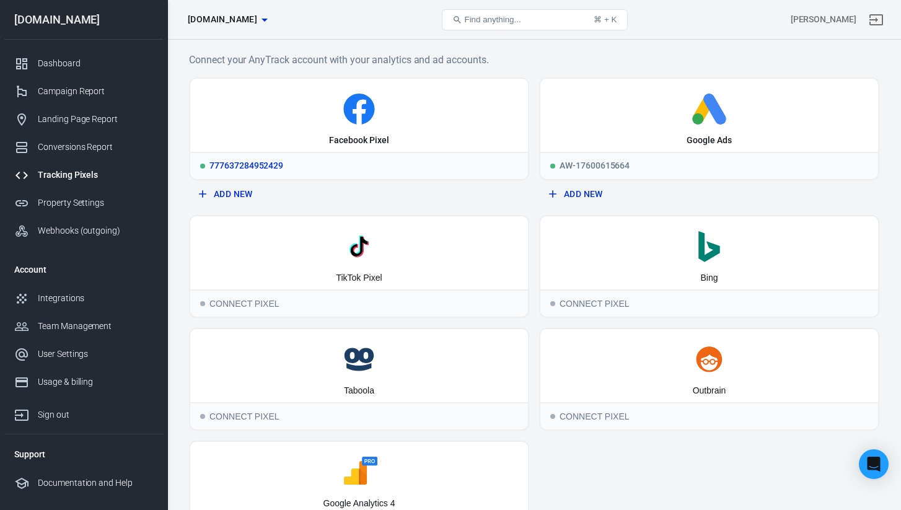
click at [319, 121] on icon at bounding box center [359, 109] width 328 height 31
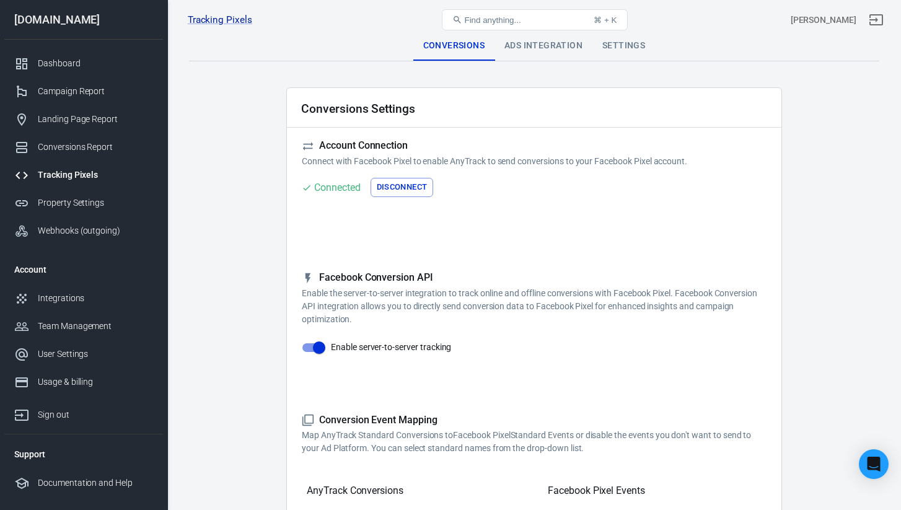
click at [536, 47] on div "Ads Integration" at bounding box center [544, 46] width 98 height 30
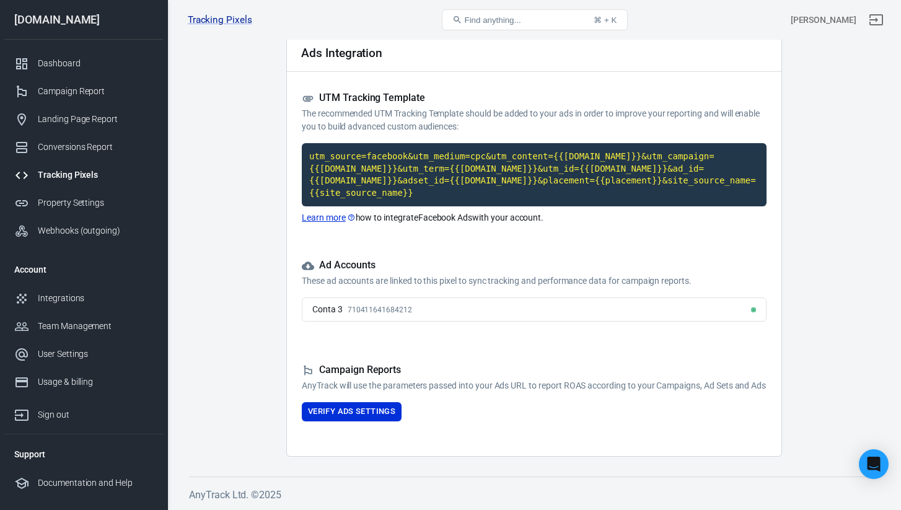
scroll to position [67, 0]
click at [382, 306] on span "710411641684212" at bounding box center [380, 310] width 64 height 9
drag, startPoint x: 434, startPoint y: 289, endPoint x: 397, endPoint y: 295, distance: 37.6
click at [397, 298] on div "Conta 3 710411641684212" at bounding box center [534, 310] width 465 height 24
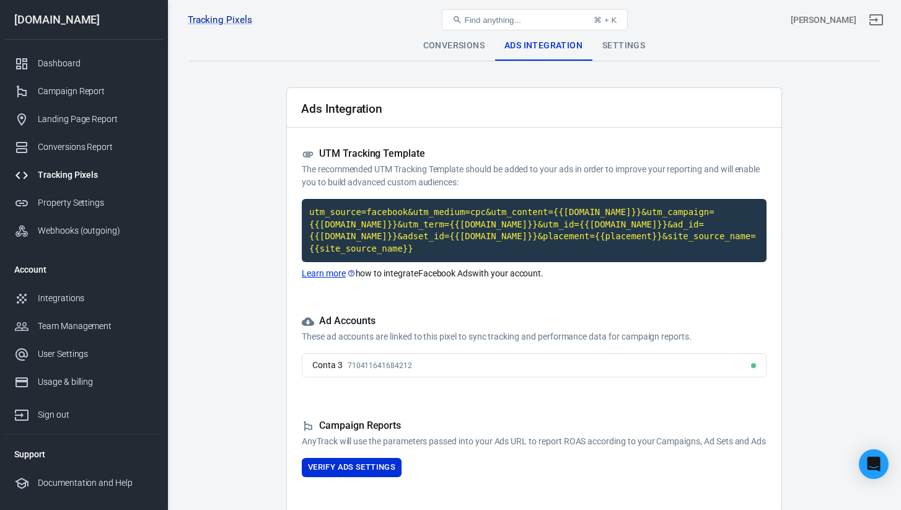
scroll to position [0, 0]
click at [611, 41] on div "Settings" at bounding box center [624, 46] width 63 height 30
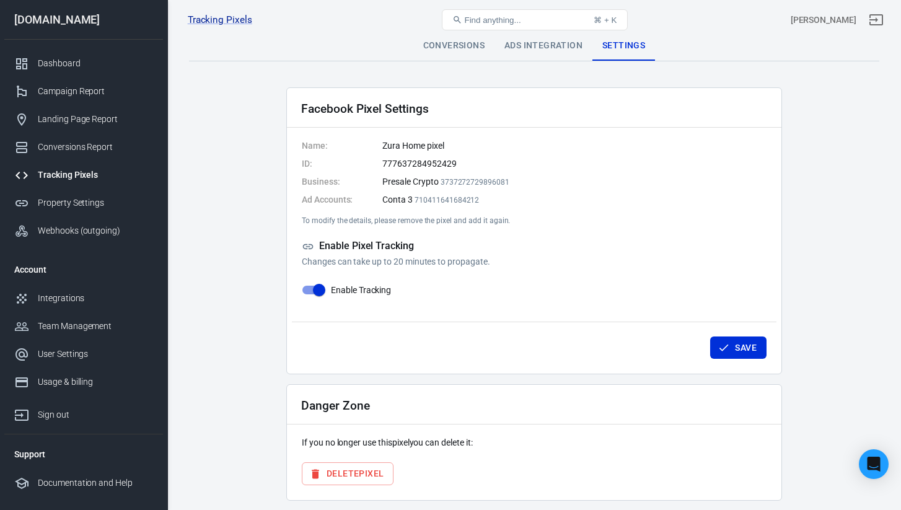
click at [470, 51] on div "Conversions" at bounding box center [453, 46] width 81 height 30
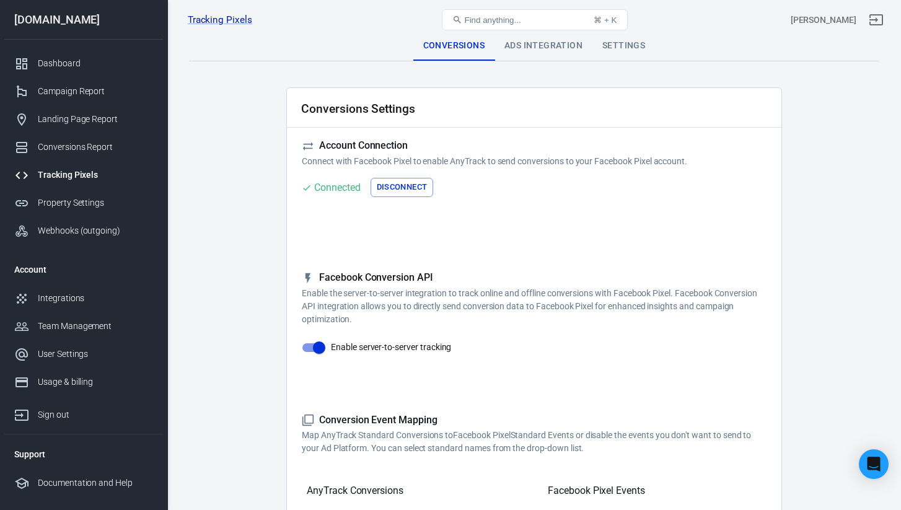
click at [520, 49] on div "Ads Integration" at bounding box center [544, 46] width 98 height 30
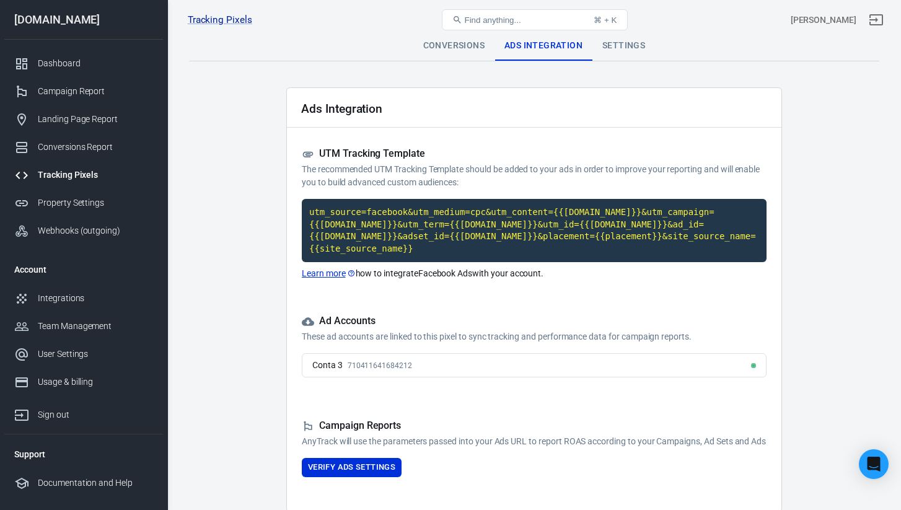
click at [625, 50] on div "Settings" at bounding box center [624, 46] width 63 height 30
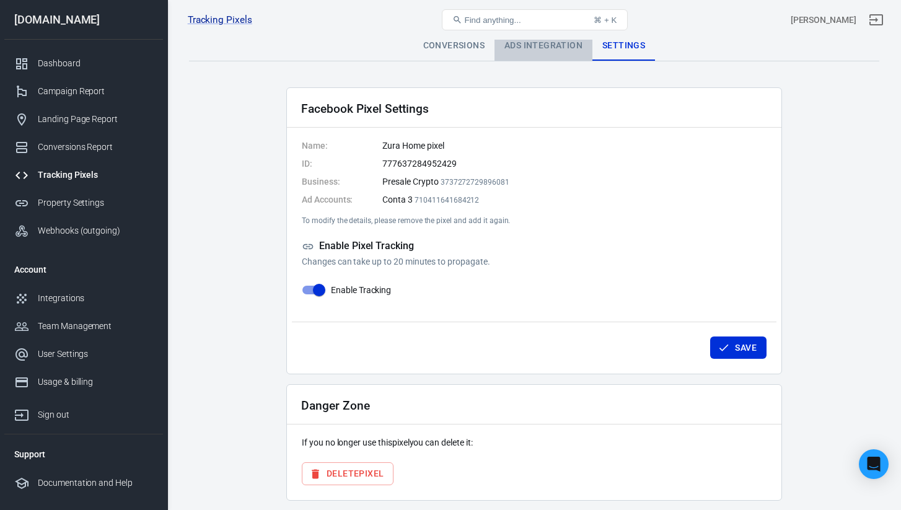
click at [534, 43] on div "Ads Integration" at bounding box center [544, 46] width 98 height 30
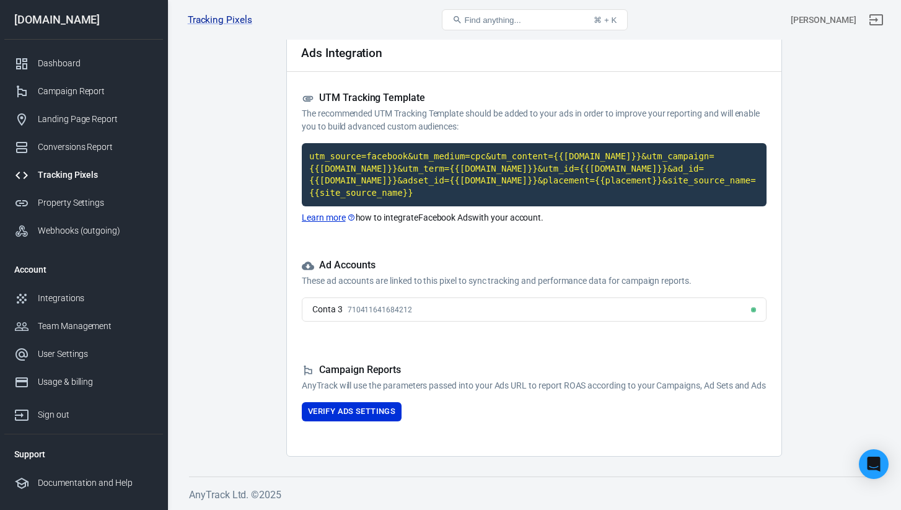
scroll to position [67, 0]
click at [382, 407] on button "Verify Ads Settings" at bounding box center [352, 411] width 100 height 19
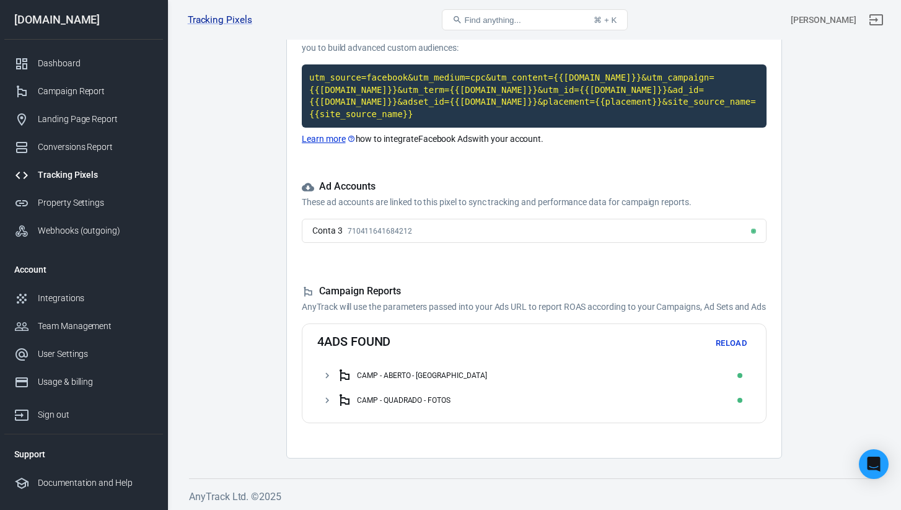
scroll to position [134, 0]
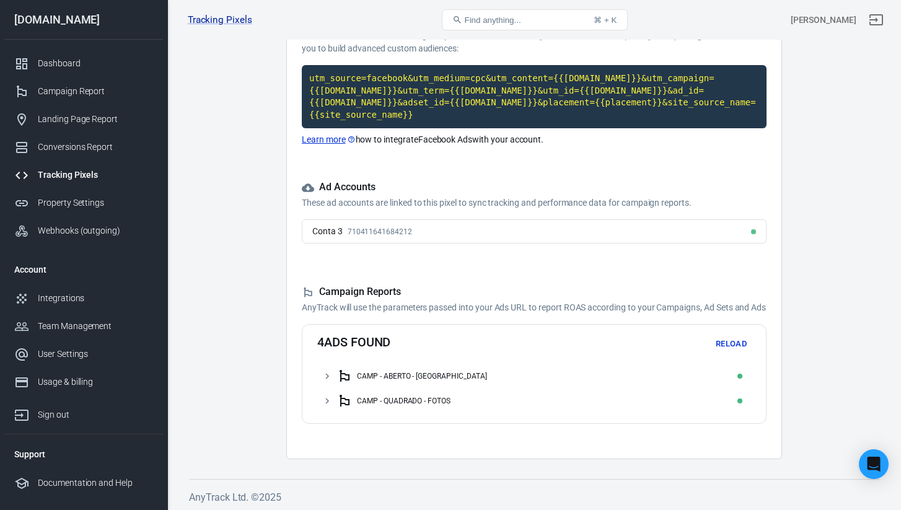
click at [438, 405] on div "CAMP - QUADRADO - FOTOS" at bounding box center [404, 401] width 94 height 9
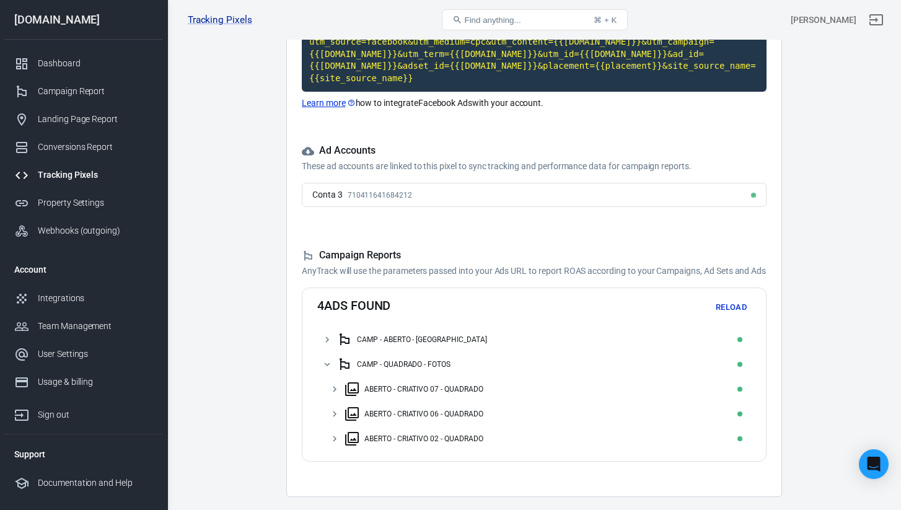
scroll to position [180, 0]
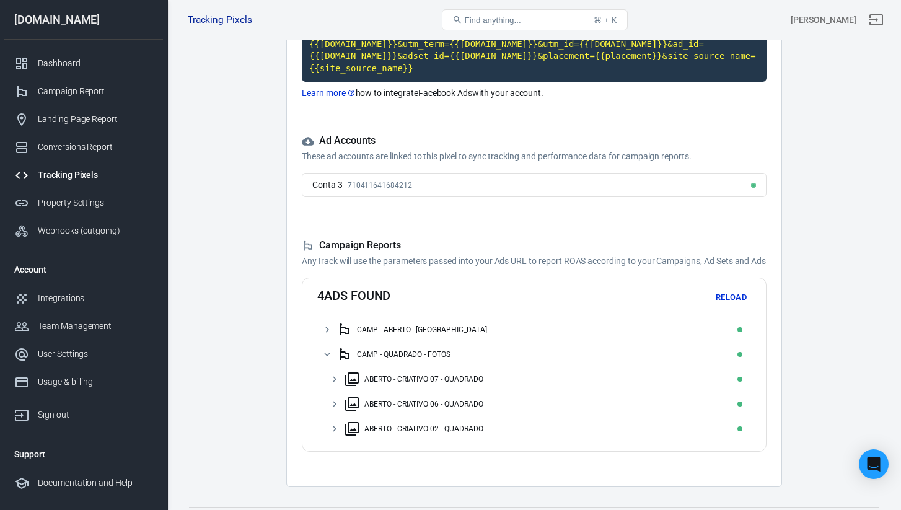
click at [477, 332] on div "CAMP - ABERTO - [GEOGRAPHIC_DATA]" at bounding box center [541, 330] width 409 height 20
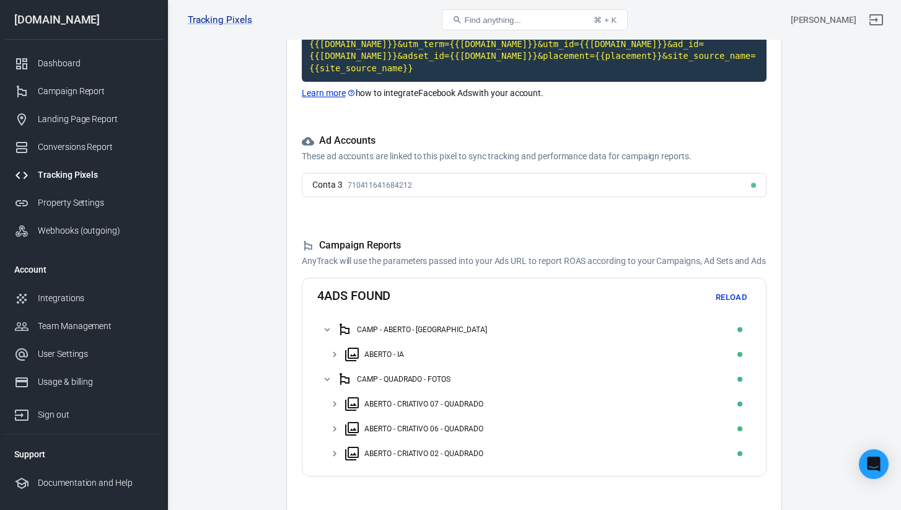
click at [431, 332] on div "CAMP - ABERTO - [GEOGRAPHIC_DATA]" at bounding box center [541, 330] width 409 height 20
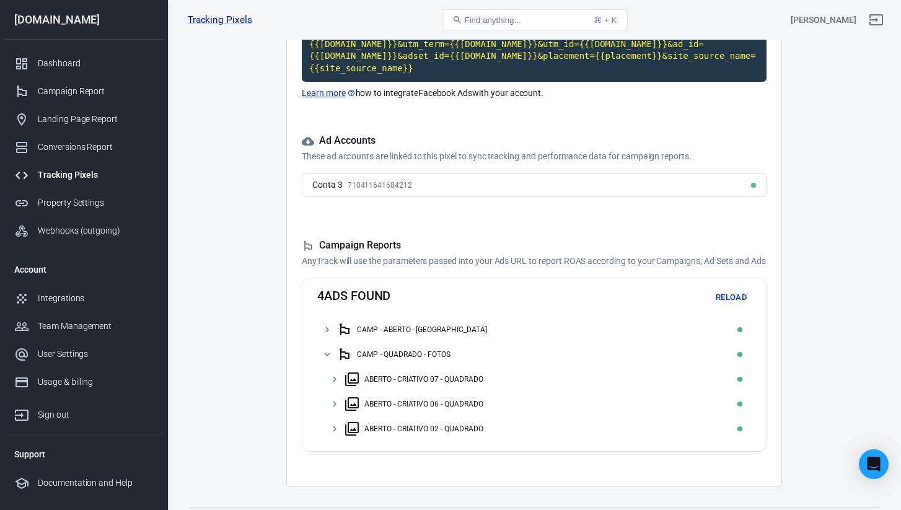
click at [422, 356] on div "CAMP - QUADRADO - FOTOS" at bounding box center [541, 355] width 409 height 20
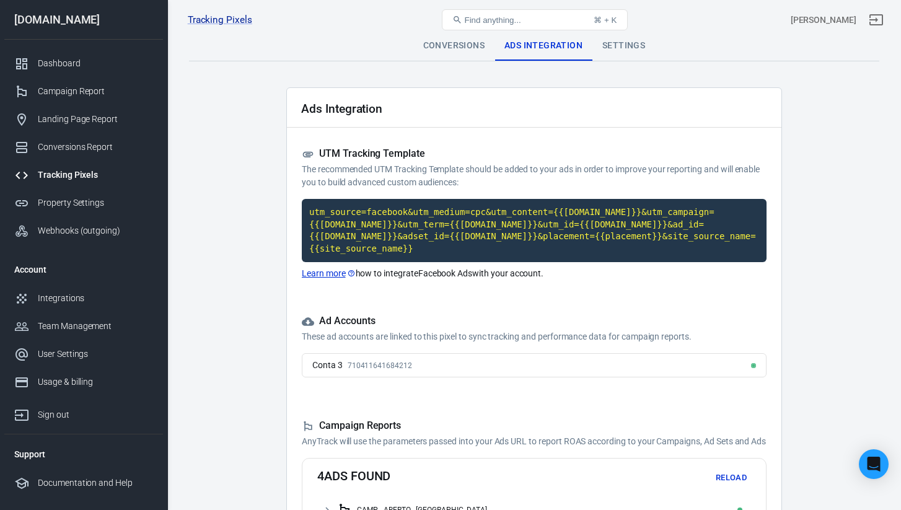
scroll to position [0, 0]
click at [449, 45] on div "Conversions" at bounding box center [453, 46] width 81 height 30
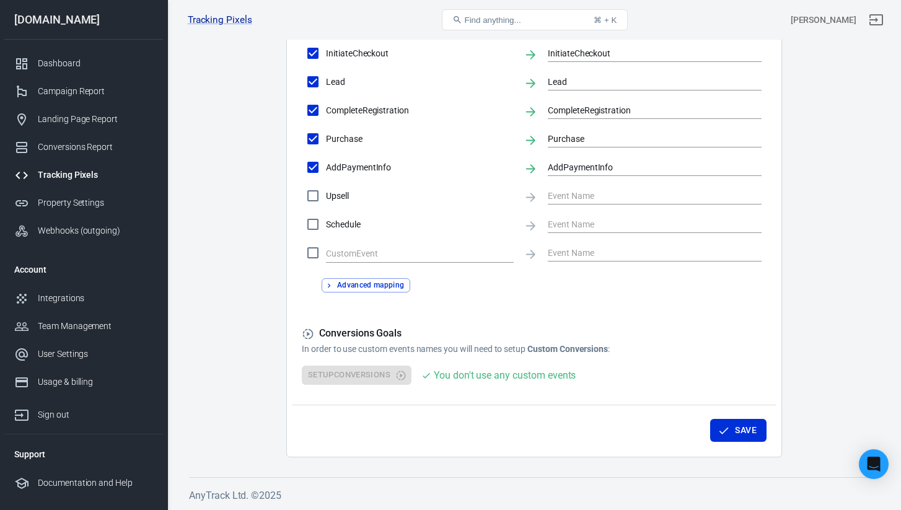
scroll to position [583, 0]
click at [105, 61] on div "Dashboard" at bounding box center [95, 63] width 115 height 13
